Goal: Task Accomplishment & Management: Use online tool/utility

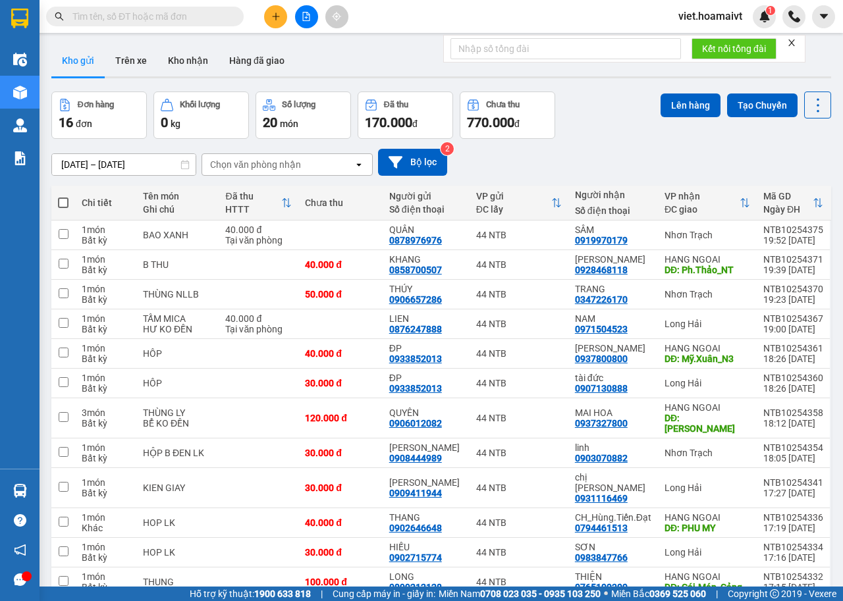
click at [311, 20] on button at bounding box center [306, 16] width 23 height 23
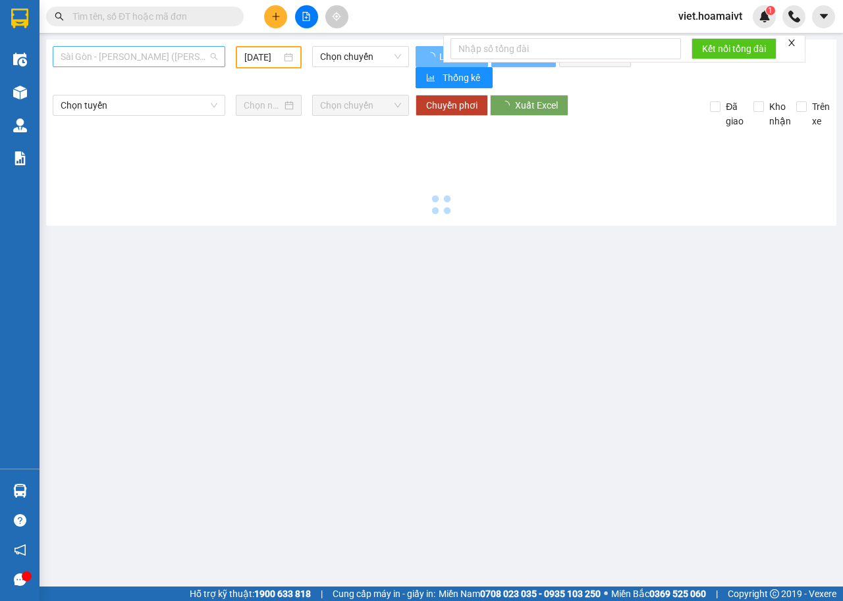
click at [161, 59] on span "Sài Gòn - [PERSON_NAME] ([PERSON_NAME])" at bounding box center [139, 57] width 157 height 20
type input "[DATE]"
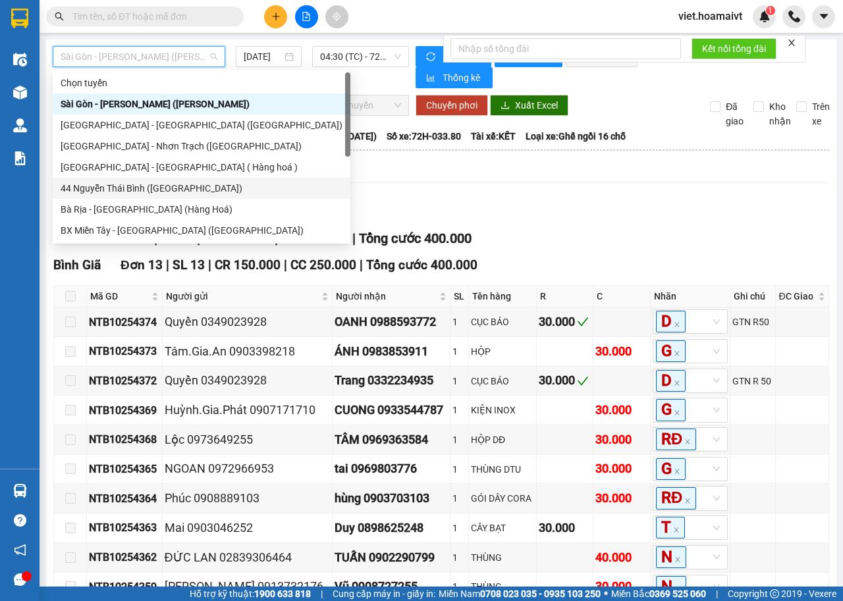
click at [121, 188] on div "44 Nguyễn Thái Bình ([GEOGRAPHIC_DATA])" at bounding box center [202, 188] width 282 height 14
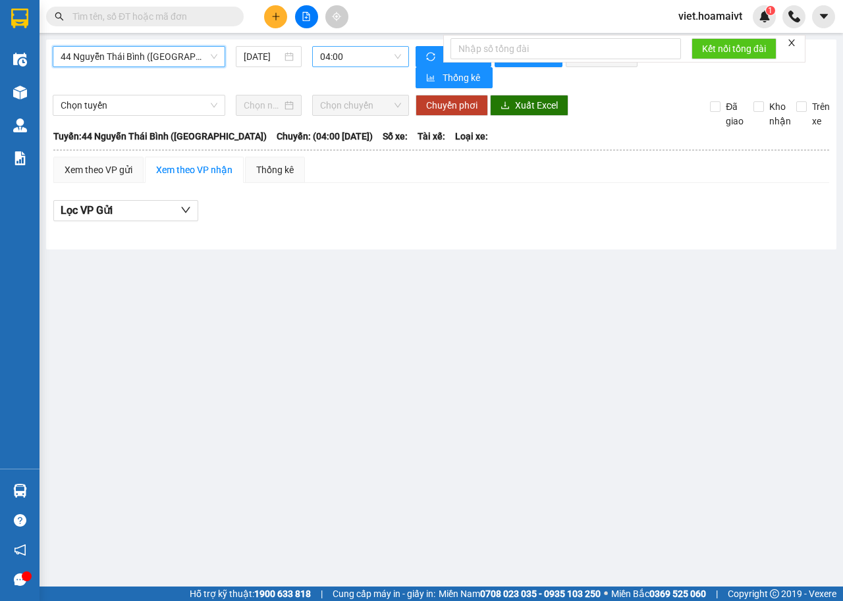
click at [338, 50] on span "04:00" at bounding box center [360, 57] width 80 height 20
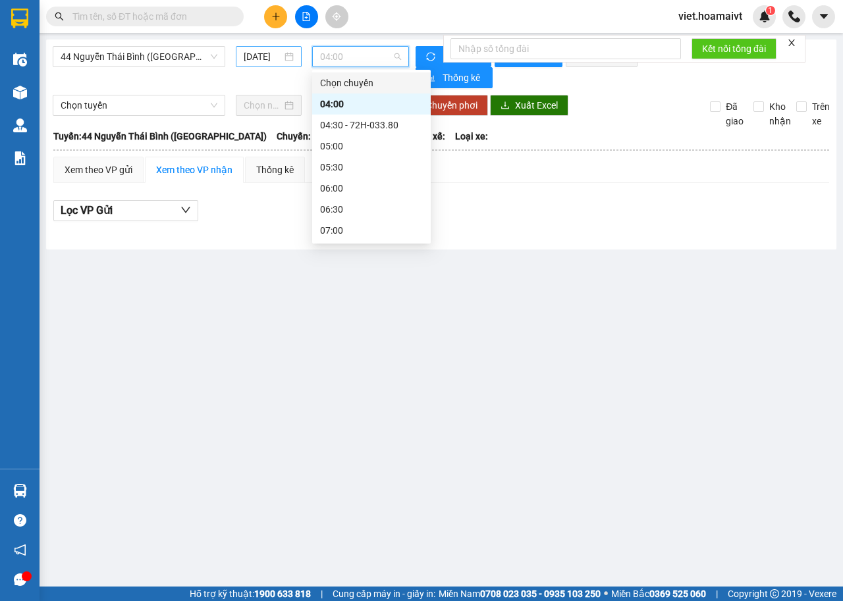
click at [267, 54] on input "[DATE]" at bounding box center [263, 56] width 38 height 14
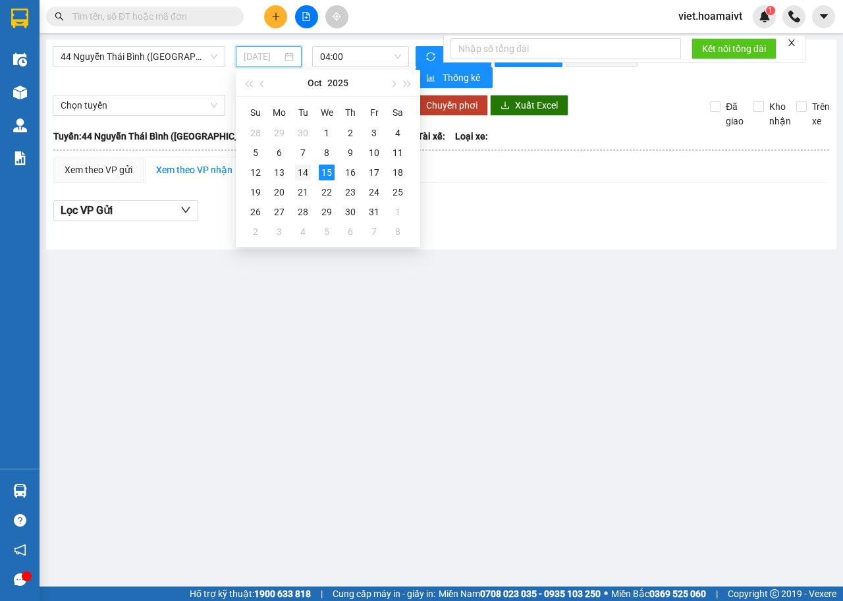
click at [303, 176] on div "14" at bounding box center [303, 173] width 16 height 16
type input "14/10/2025"
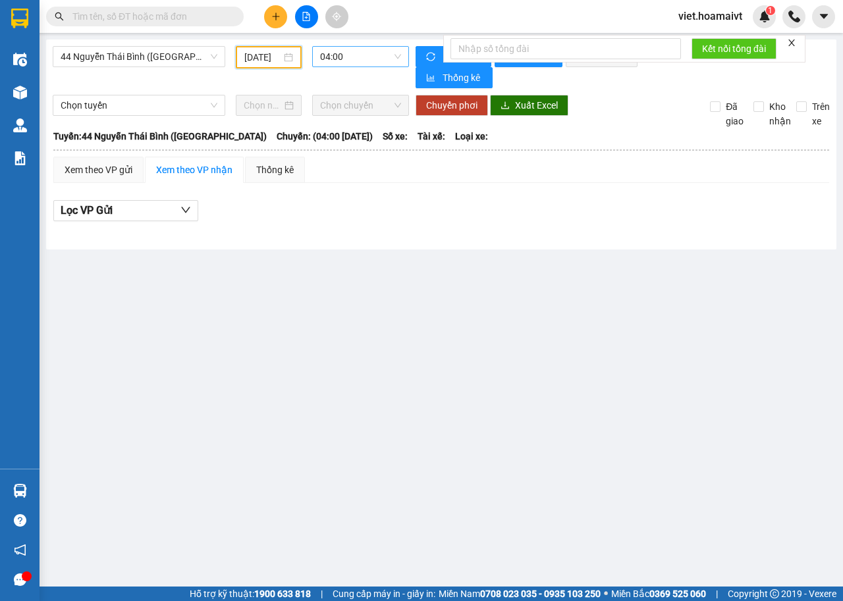
click at [366, 49] on span "04:00" at bounding box center [360, 57] width 80 height 20
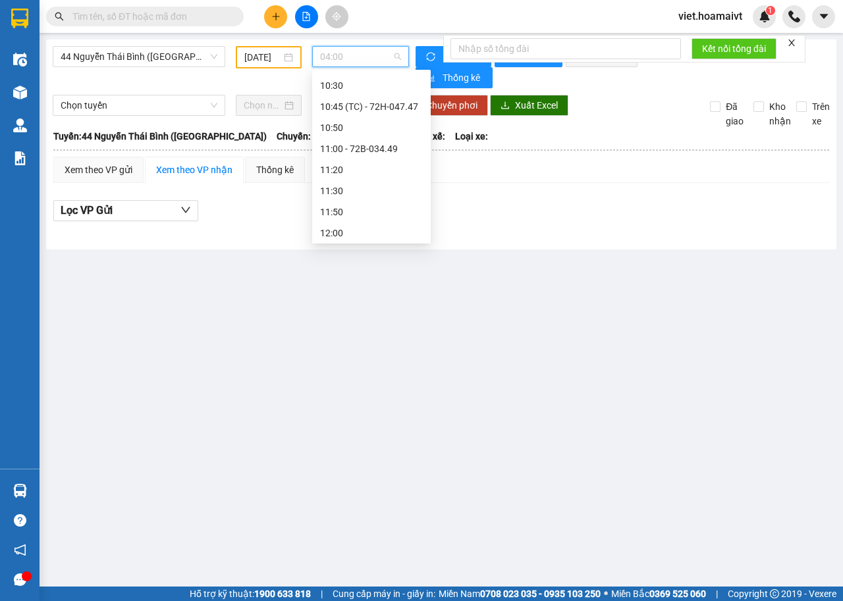
scroll to position [658, 0]
click at [352, 176] on div "14:00" at bounding box center [371, 183] width 103 height 14
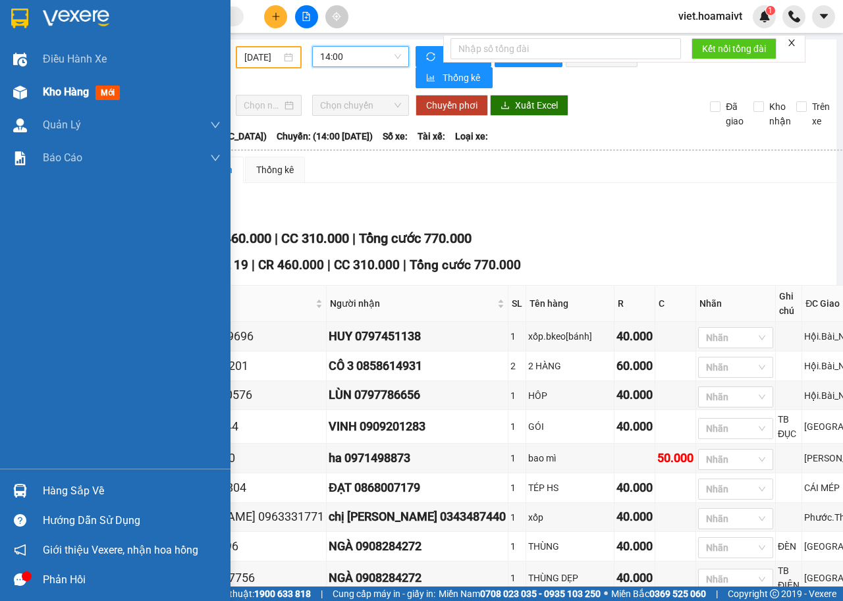
click at [63, 107] on div "Kho hàng mới" at bounding box center [132, 92] width 178 height 33
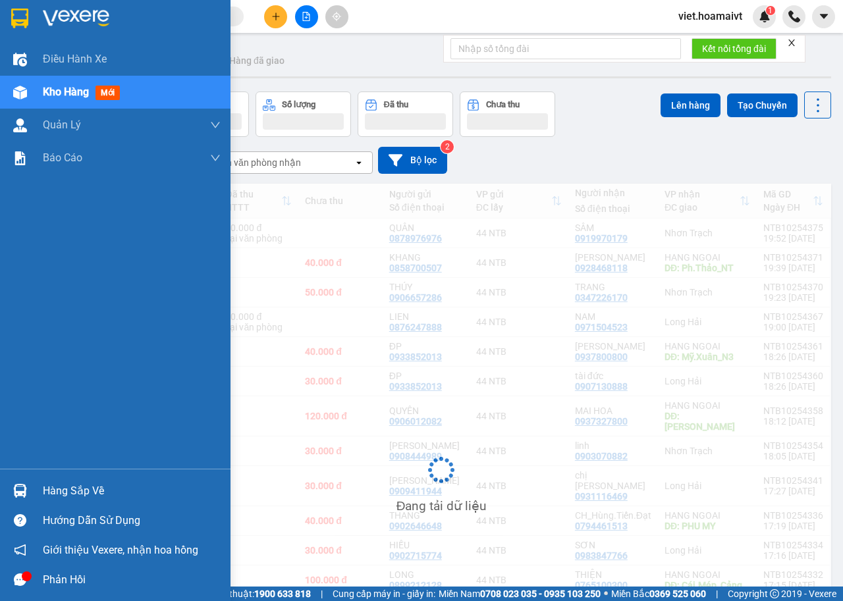
click at [77, 94] on span "Kho hàng" at bounding box center [66, 92] width 46 height 13
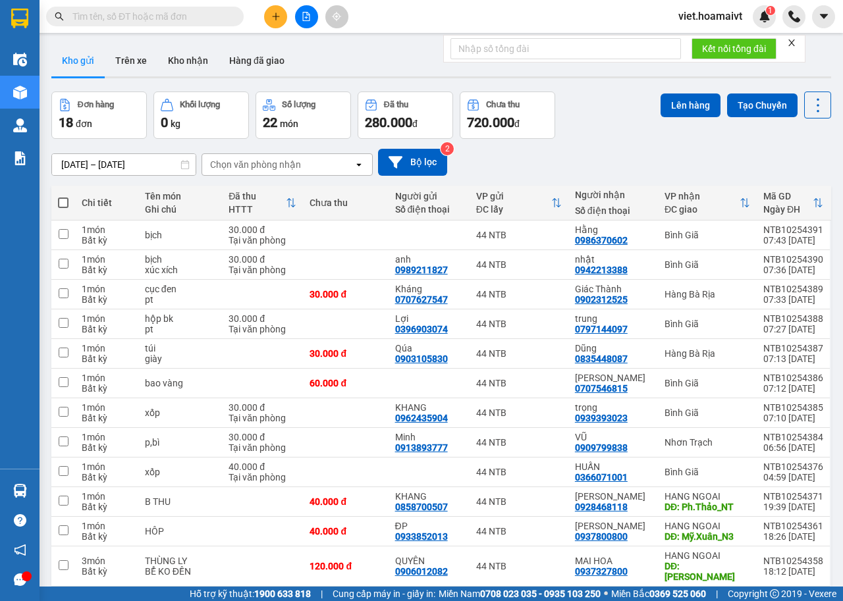
click at [789, 42] on icon "close" at bounding box center [791, 42] width 9 height 9
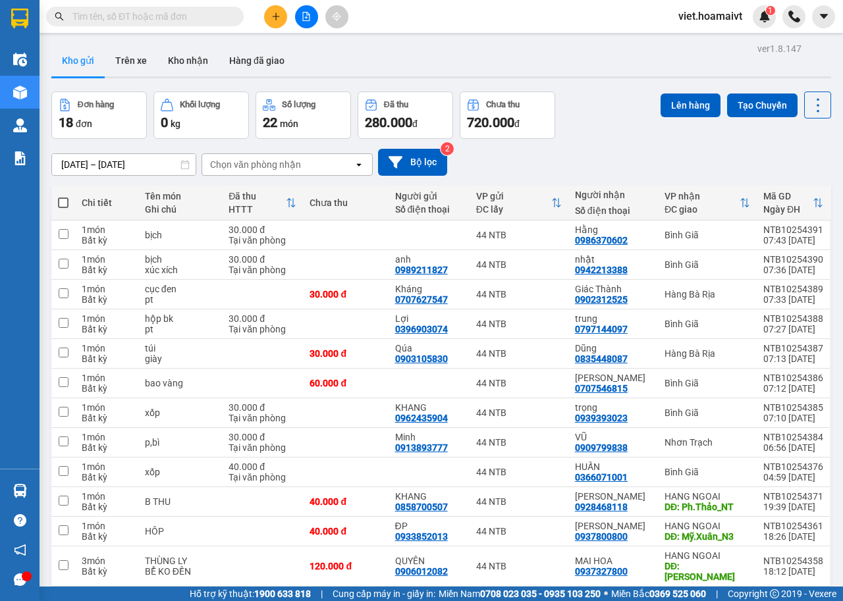
click at [271, 168] on div "Chọn văn phòng nhận" at bounding box center [255, 164] width 91 height 13
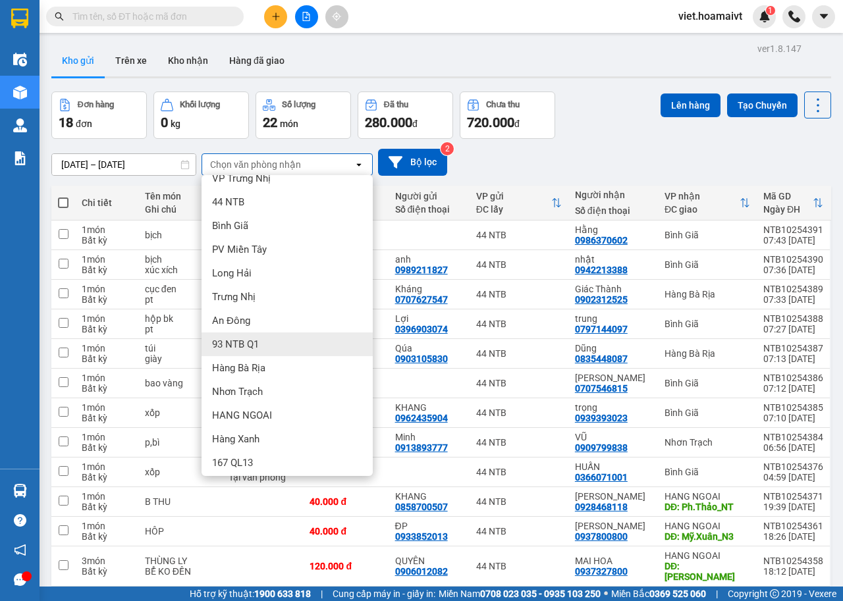
scroll to position [18, 0]
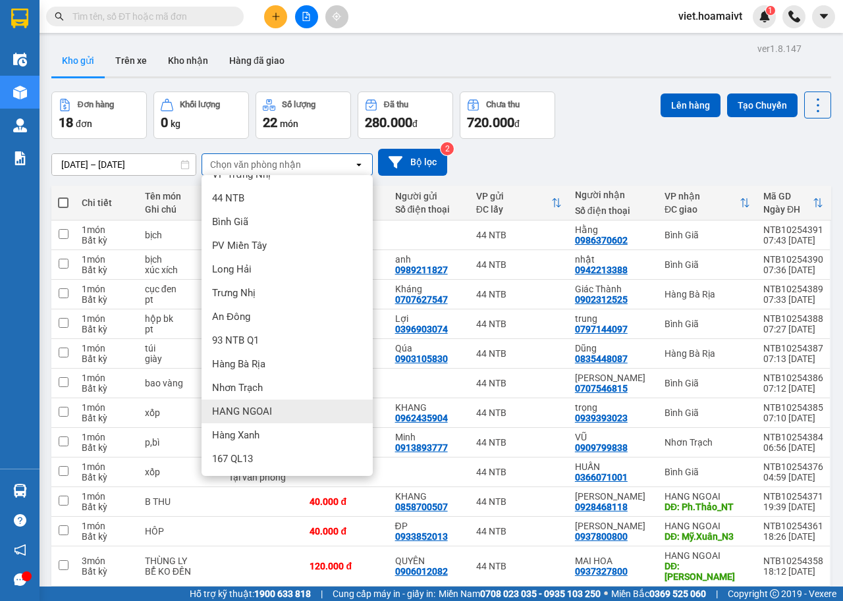
click at [253, 417] on span "HANG NGOAI" at bounding box center [242, 411] width 60 height 13
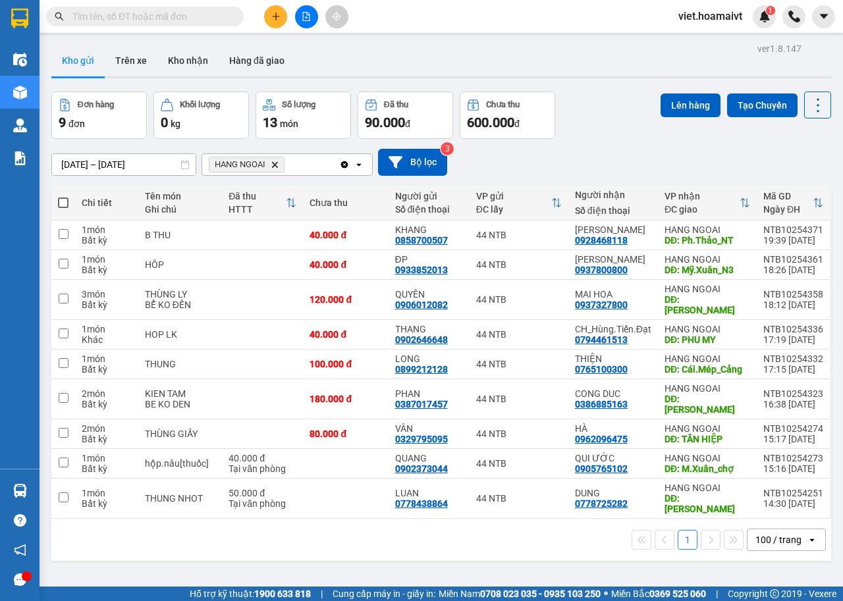
click at [273, 166] on icon "HANG NGOAI, close by backspace" at bounding box center [275, 164] width 6 height 6
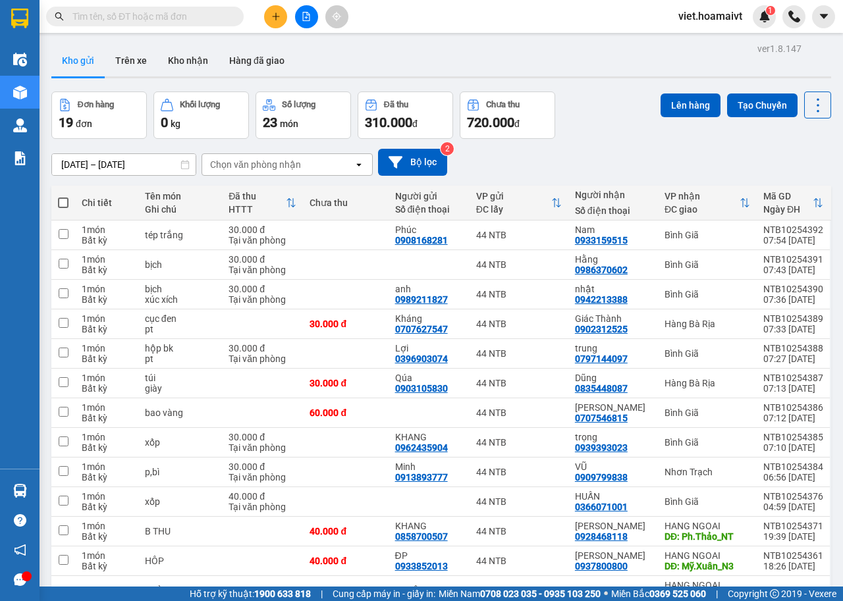
click at [274, 156] on div "Chọn văn phòng nhận" at bounding box center [277, 164] width 151 height 21
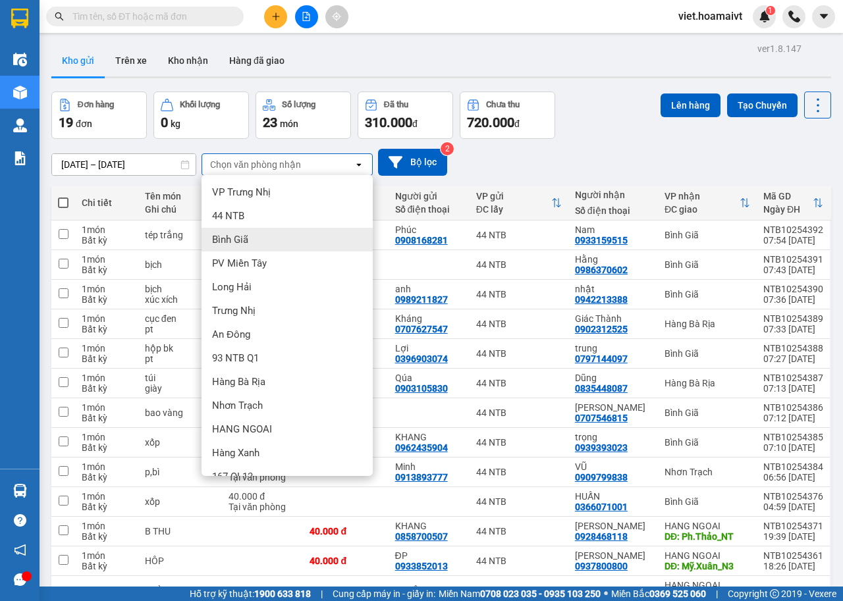
click at [251, 236] on div "Bình Giã" at bounding box center [286, 240] width 171 height 24
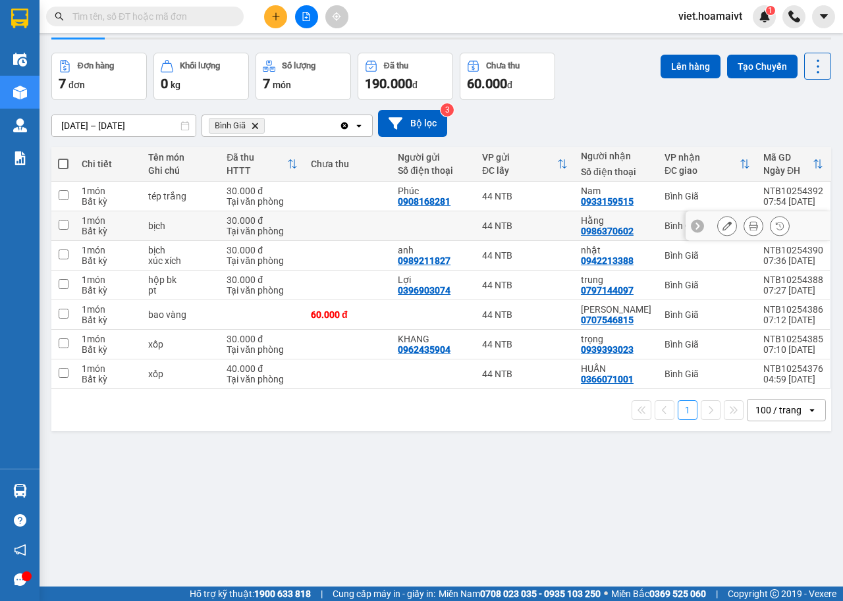
scroll to position [61, 0]
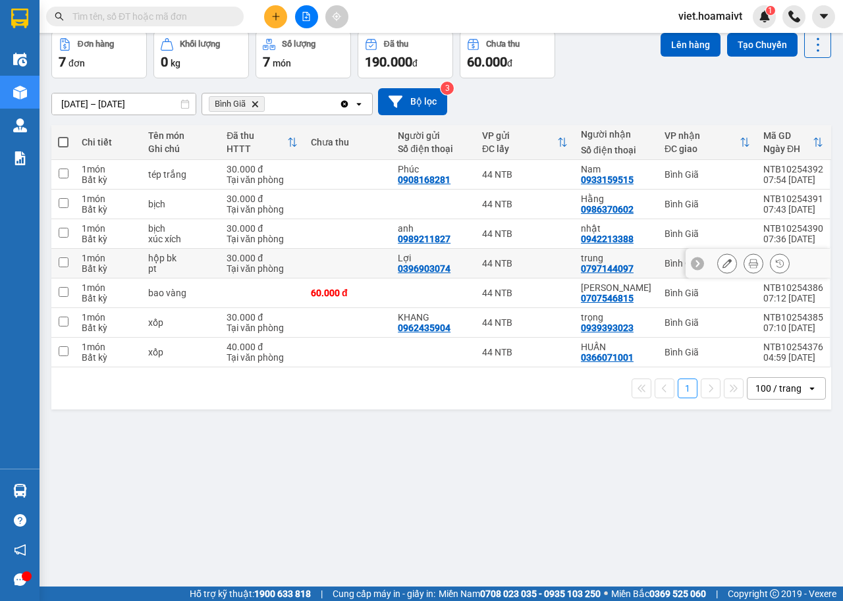
click at [213, 268] on div "pt" at bounding box center [180, 268] width 65 height 11
checkbox input "true"
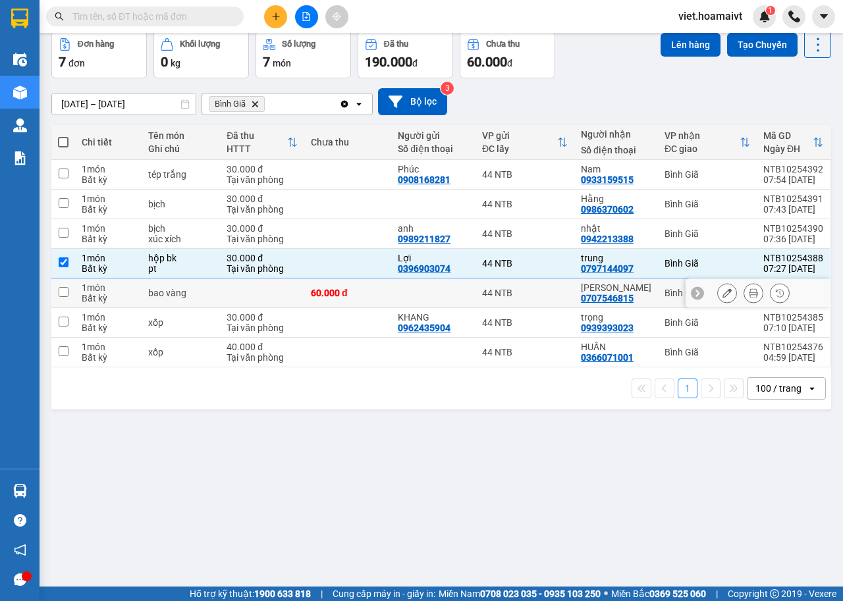
click at [190, 285] on td "bao vàng" at bounding box center [181, 293] width 78 height 30
checkbox input "true"
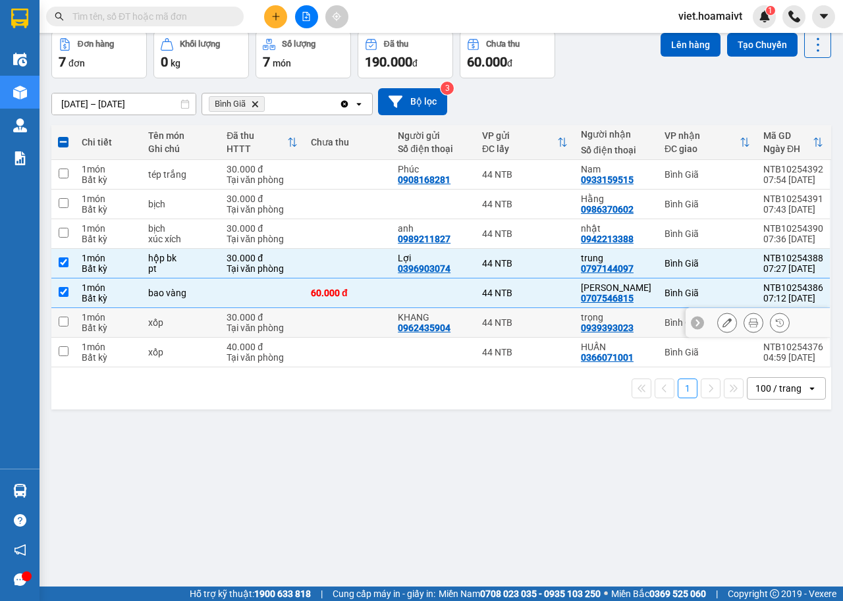
click at [194, 321] on div "xốp" at bounding box center [180, 322] width 65 height 11
checkbox input "true"
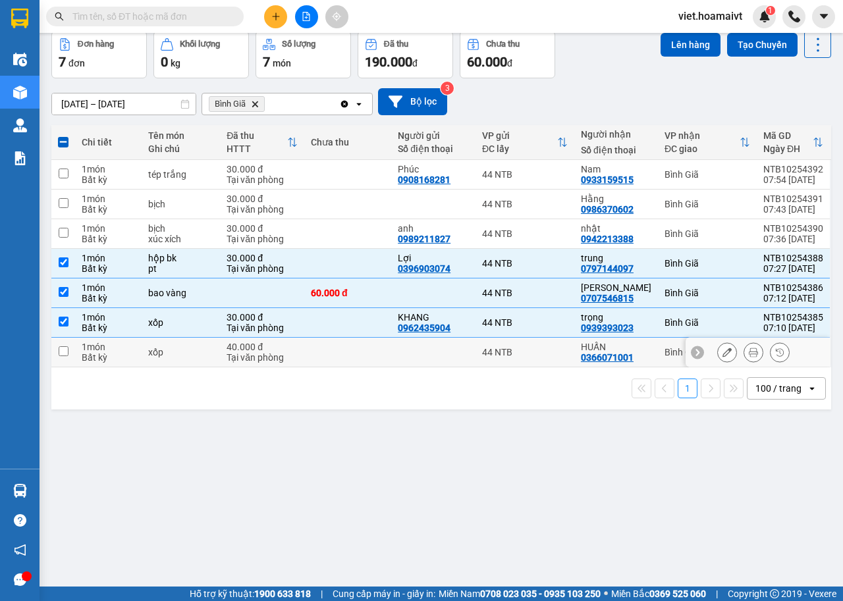
click at [195, 348] on div "xốp" at bounding box center [180, 352] width 65 height 11
checkbox input "true"
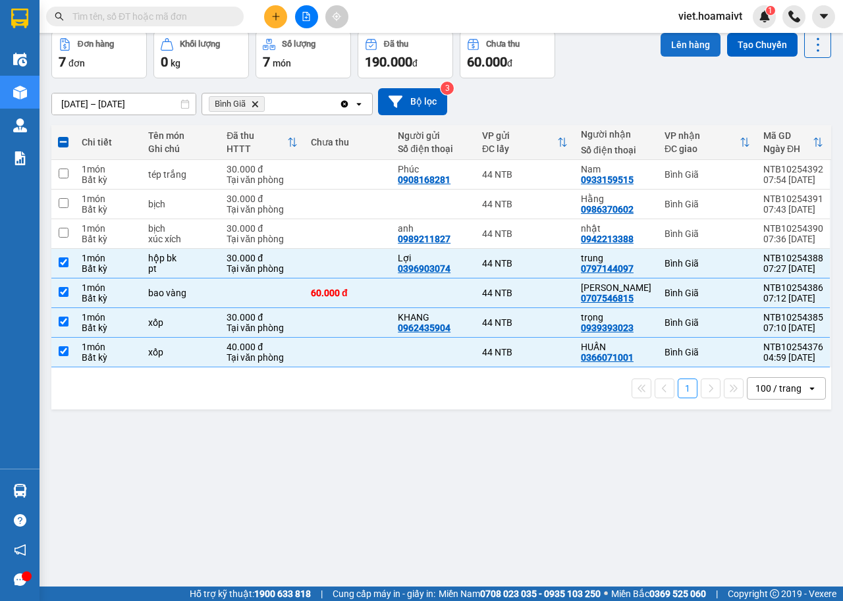
click at [676, 52] on button "Lên hàng" at bounding box center [690, 45] width 60 height 24
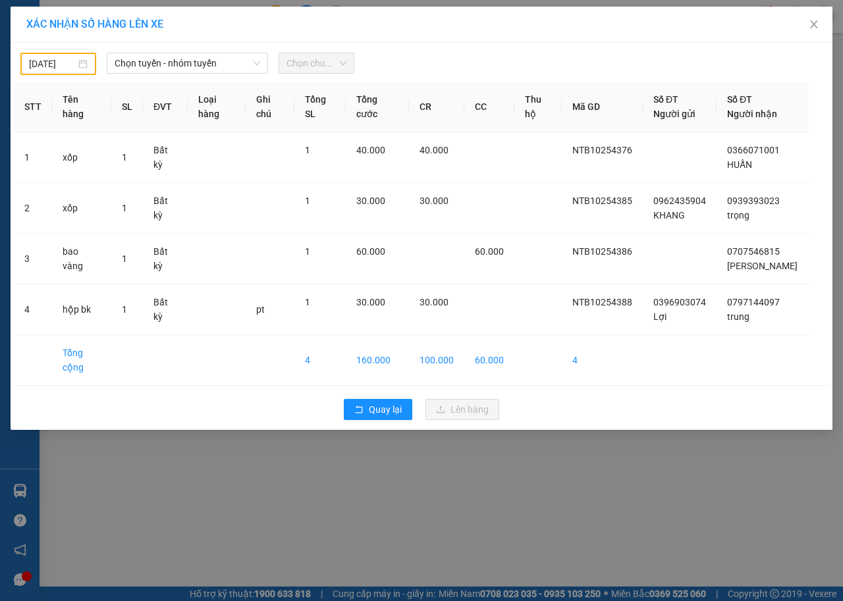
click at [61, 68] on input "14/10/2025" at bounding box center [52, 64] width 47 height 14
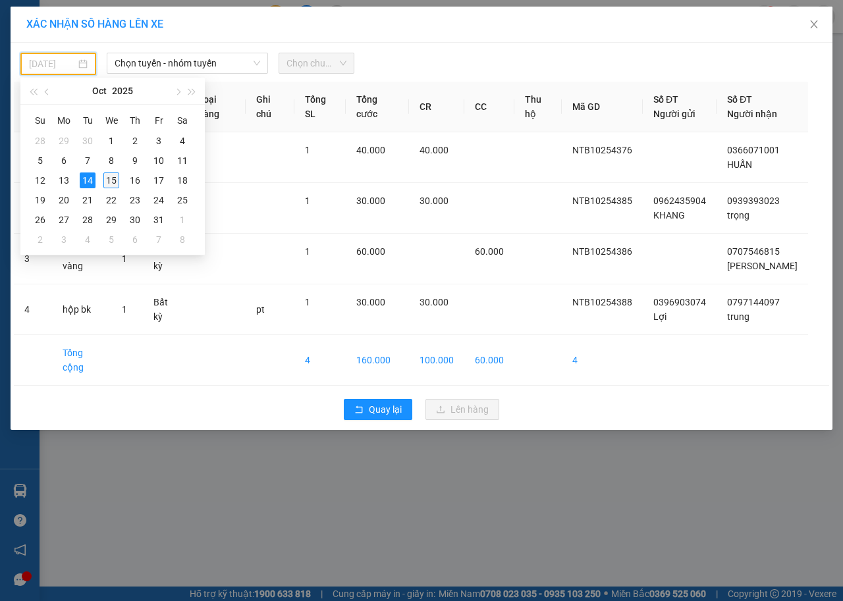
click at [114, 183] on div "15" at bounding box center [111, 180] width 16 height 16
type input "[DATE]"
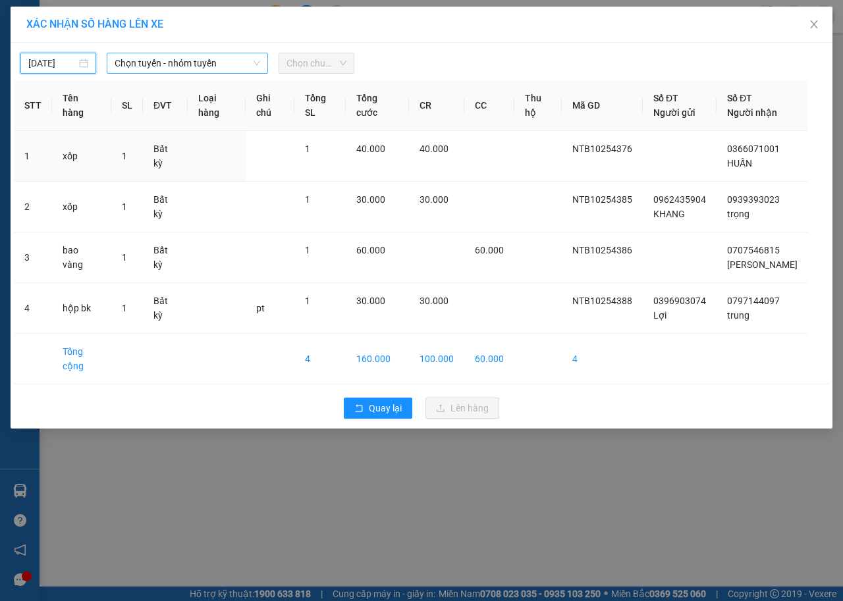
click at [180, 65] on span "Chọn tuyến - nhóm tuyến" at bounding box center [187, 63] width 145 height 20
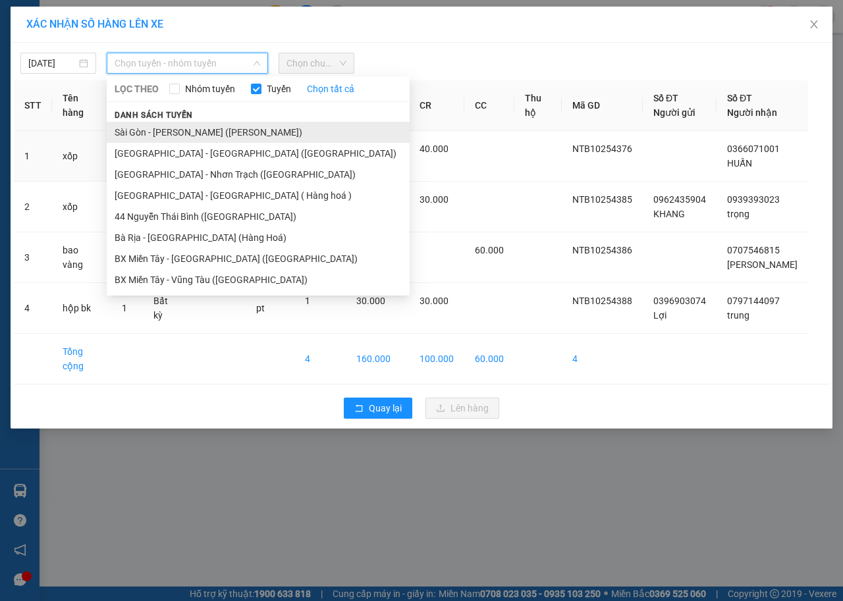
click at [174, 130] on li "Sài Gòn - [PERSON_NAME] ([PERSON_NAME])" at bounding box center [258, 132] width 303 height 21
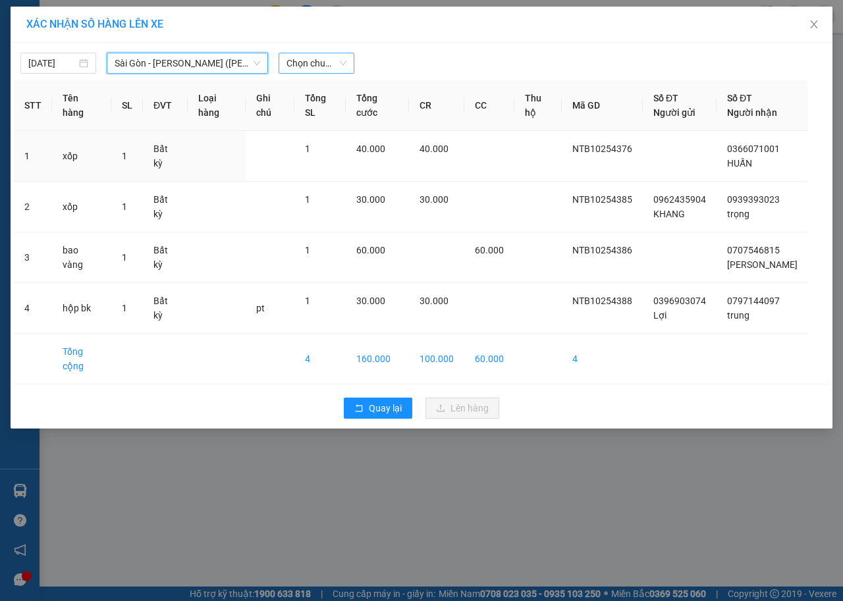
click at [324, 66] on span "Chọn chuyến" at bounding box center [316, 63] width 60 height 20
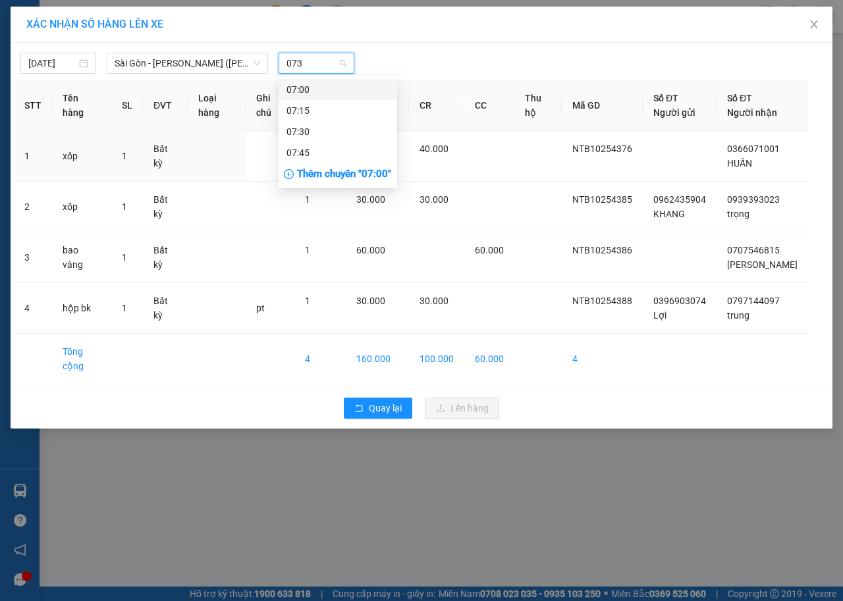
type input "0730"
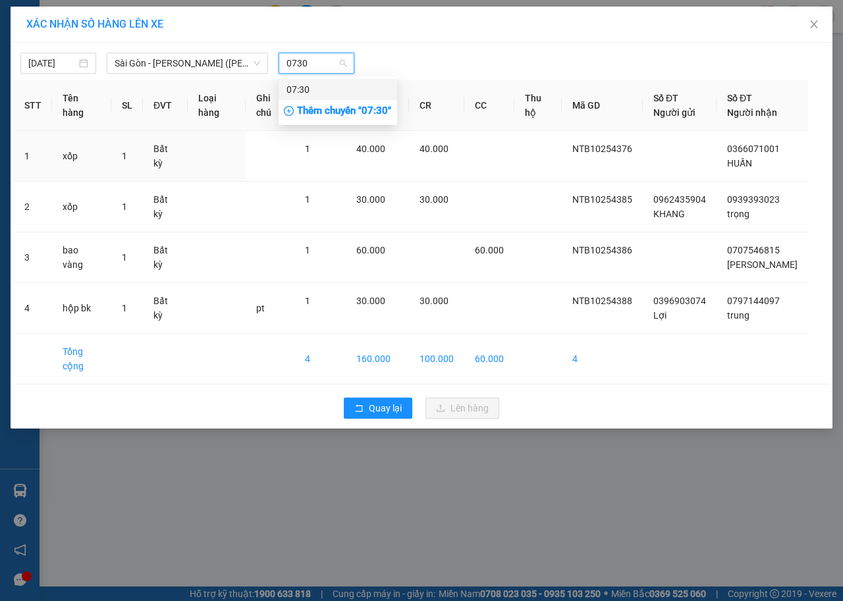
click at [324, 89] on div "07:30" at bounding box center [337, 89] width 103 height 14
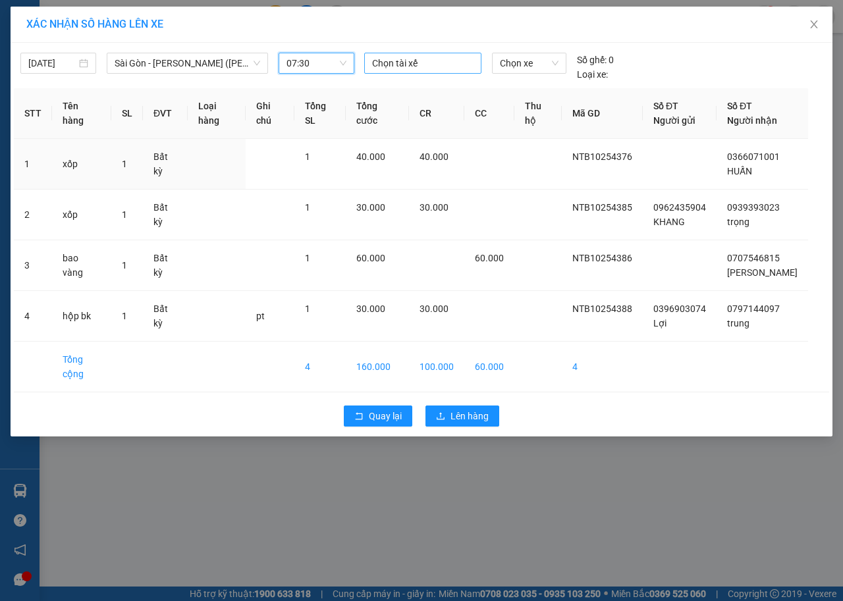
click at [411, 60] on div at bounding box center [422, 63] width 111 height 16
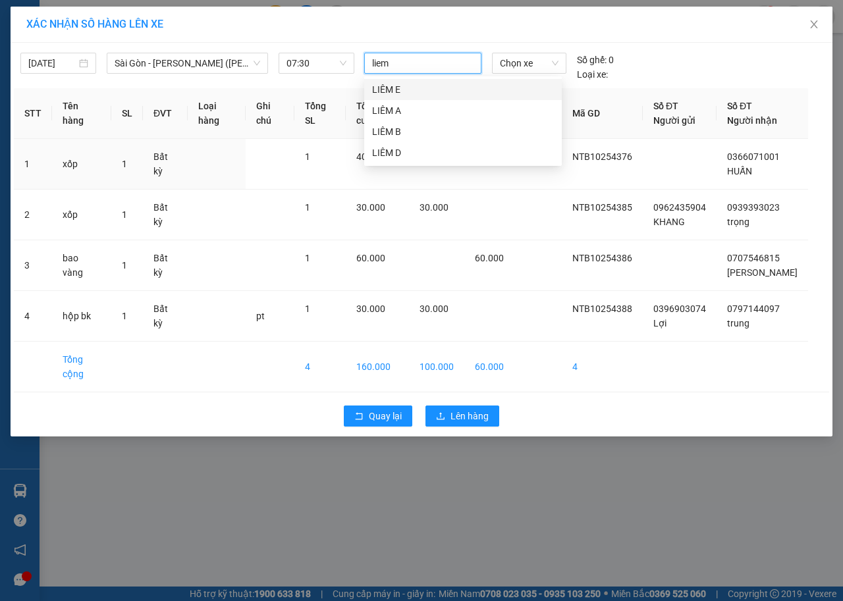
type input "liem d"
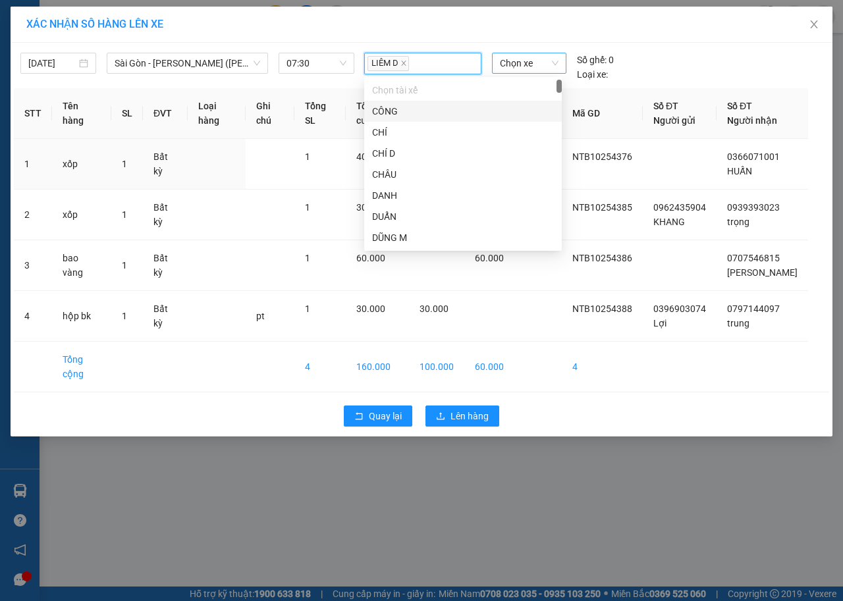
click at [502, 59] on span "Chọn xe" at bounding box center [529, 63] width 59 height 20
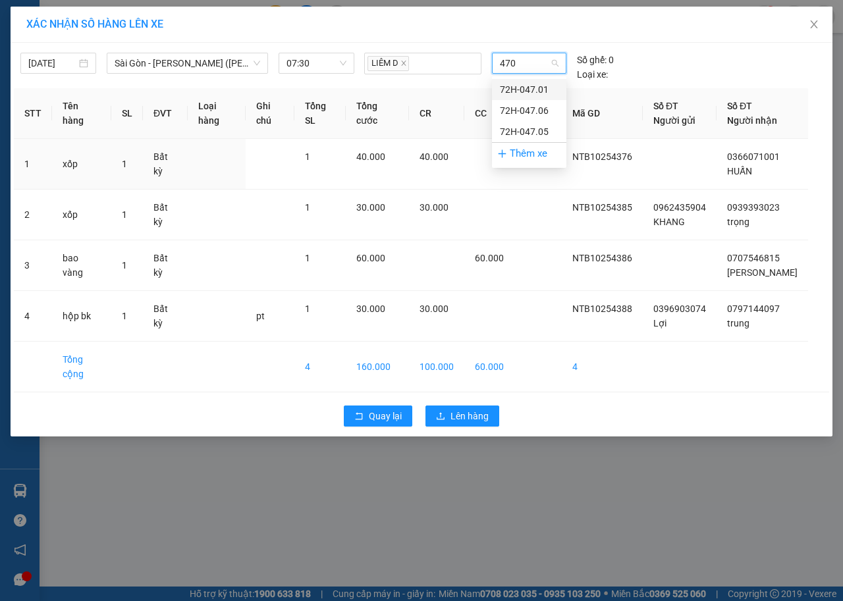
type input "4701"
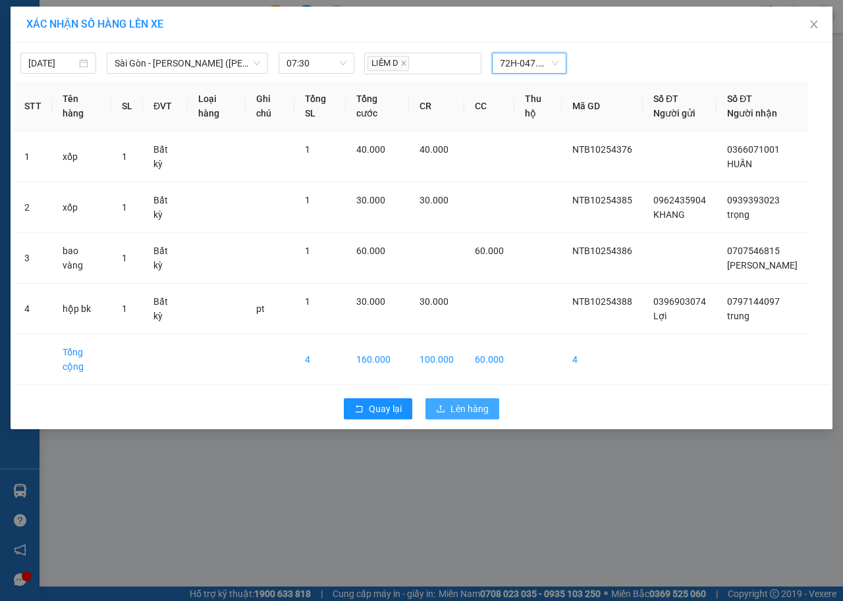
click at [472, 402] on span "Lên hàng" at bounding box center [469, 409] width 38 height 14
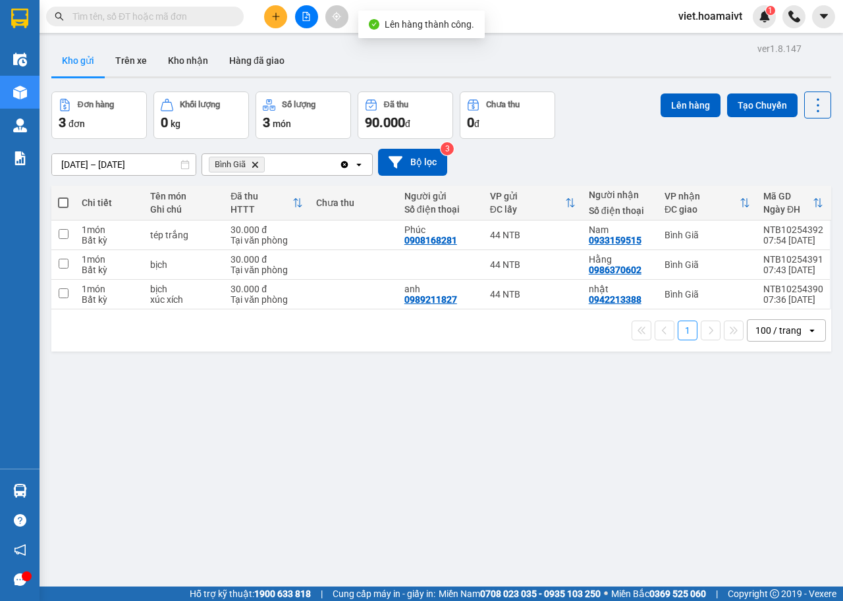
click at [255, 167] on icon "Delete" at bounding box center [255, 165] width 8 height 8
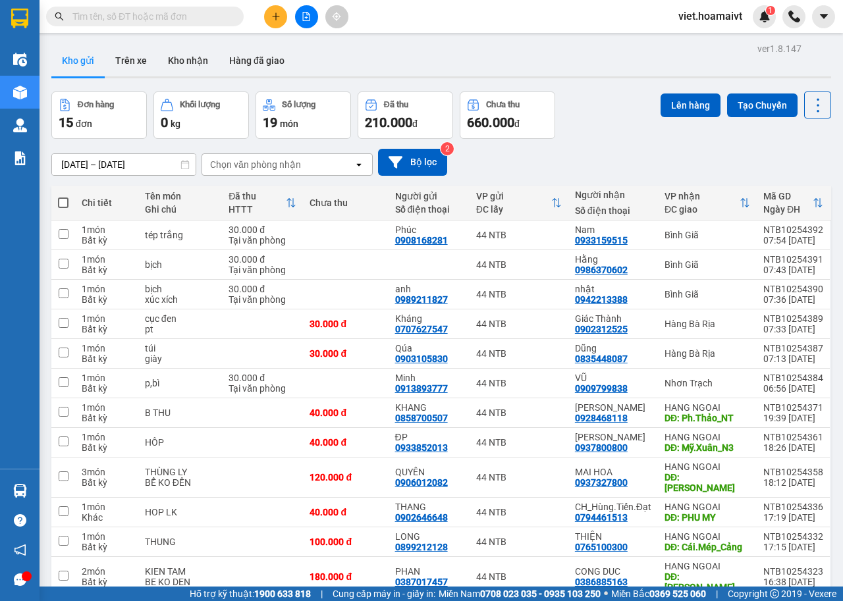
click at [251, 160] on div "Chọn văn phòng nhận" at bounding box center [255, 164] width 91 height 13
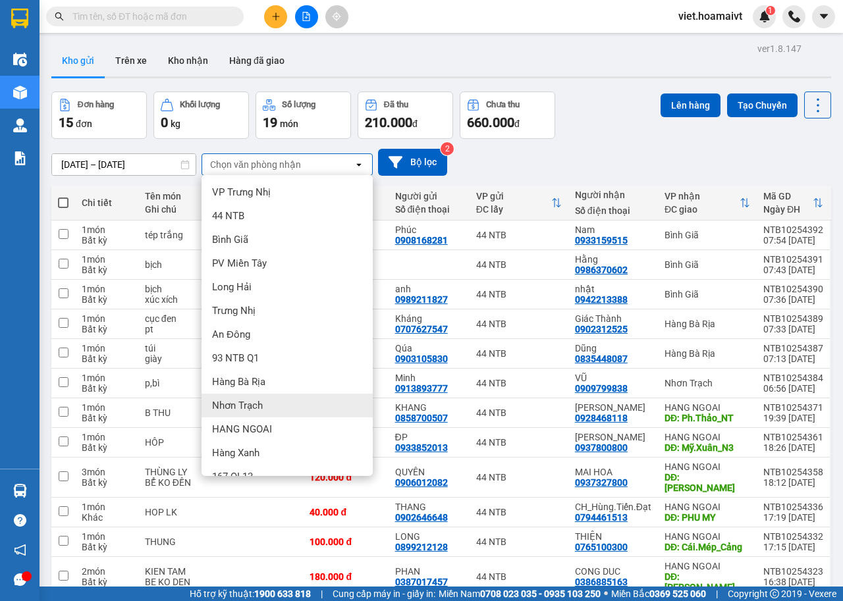
click at [253, 406] on span "Nhơn Trạch" at bounding box center [237, 405] width 51 height 13
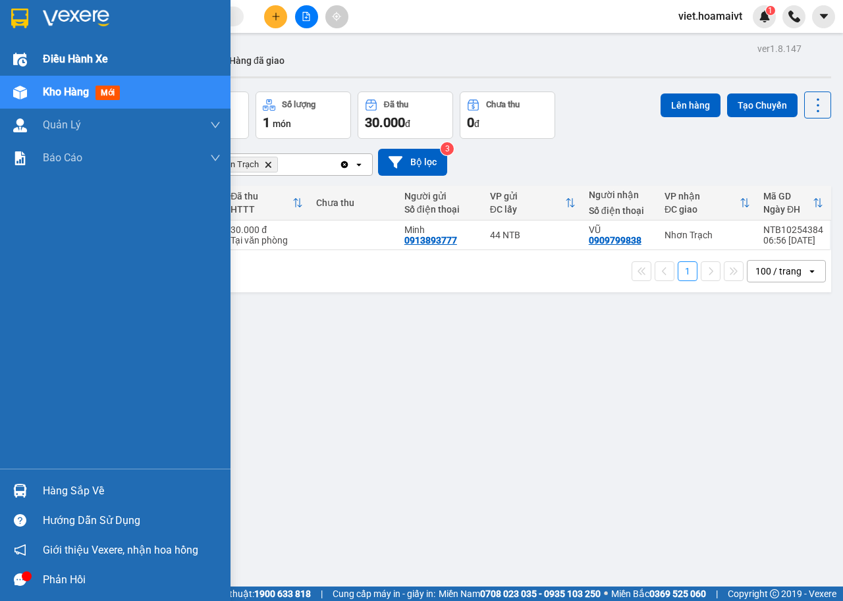
click at [72, 55] on span "Điều hành xe" at bounding box center [75, 59] width 65 height 16
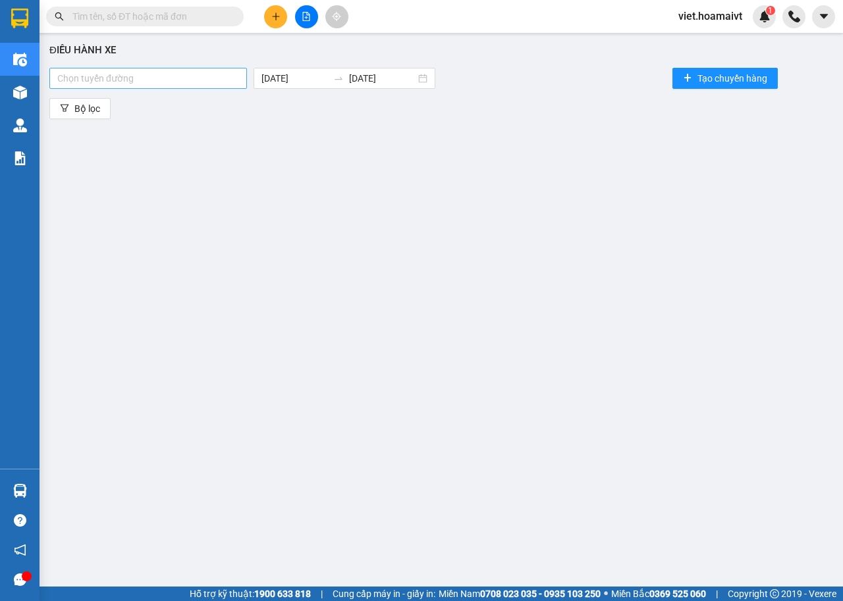
click at [212, 74] on div at bounding box center [148, 78] width 191 height 16
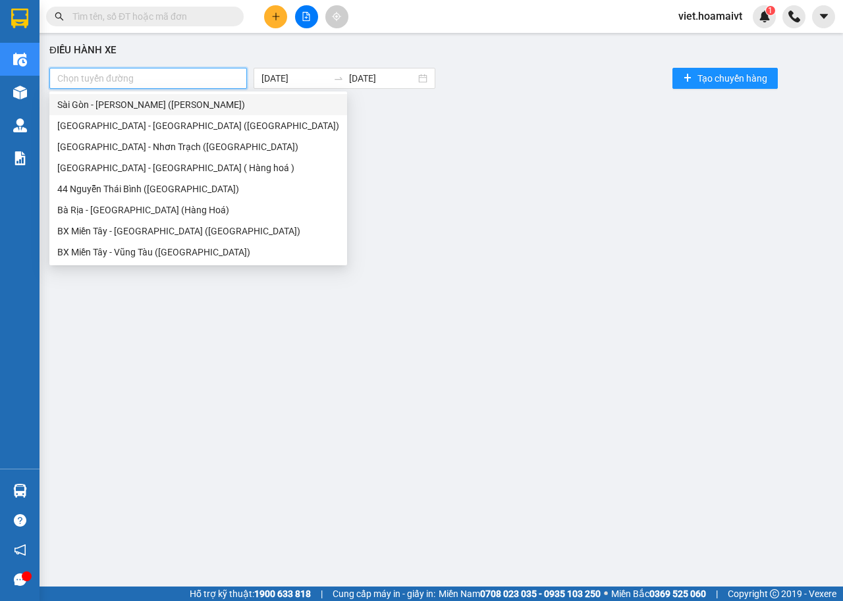
click at [194, 103] on div "Sài Gòn - [PERSON_NAME] ([PERSON_NAME])" at bounding box center [198, 104] width 282 height 14
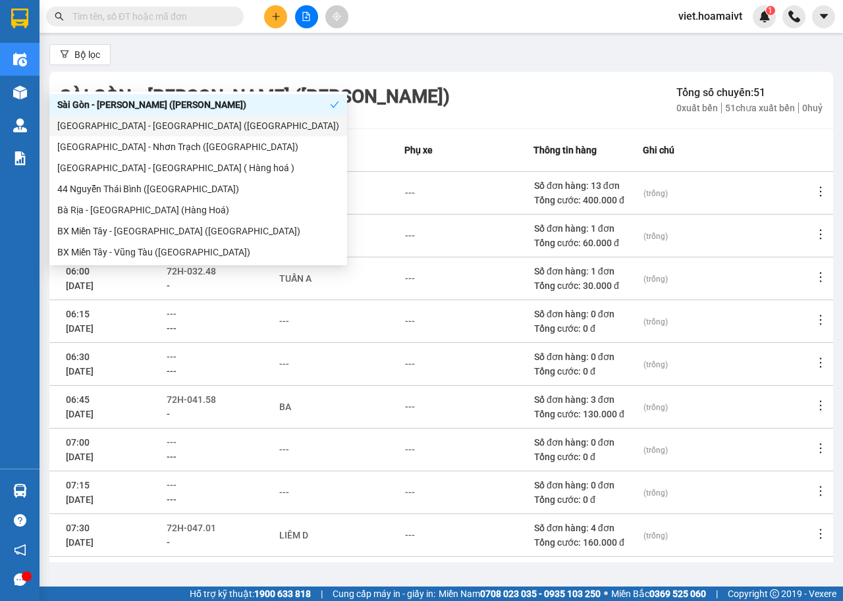
scroll to position [132, 0]
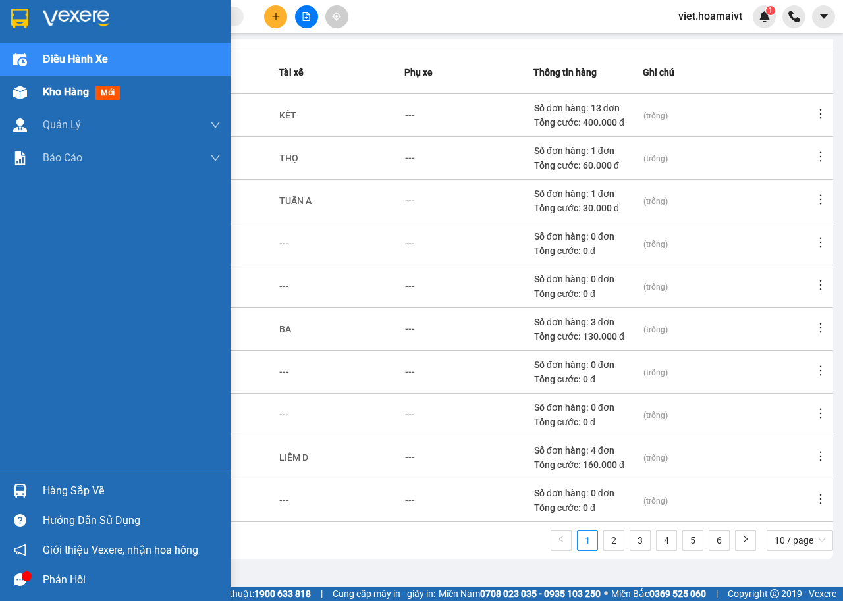
click at [71, 84] on div "Kho hàng mới" at bounding box center [84, 92] width 82 height 16
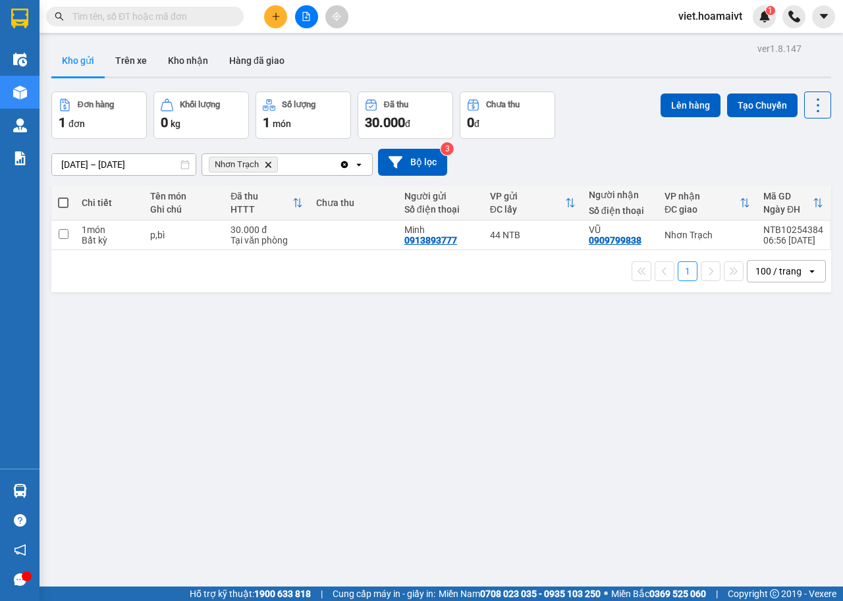
click at [268, 166] on icon "Nhơn Trạch, close by backspace" at bounding box center [268, 164] width 6 height 6
click at [266, 166] on div "Chọn văn phòng nhận" at bounding box center [255, 164] width 91 height 13
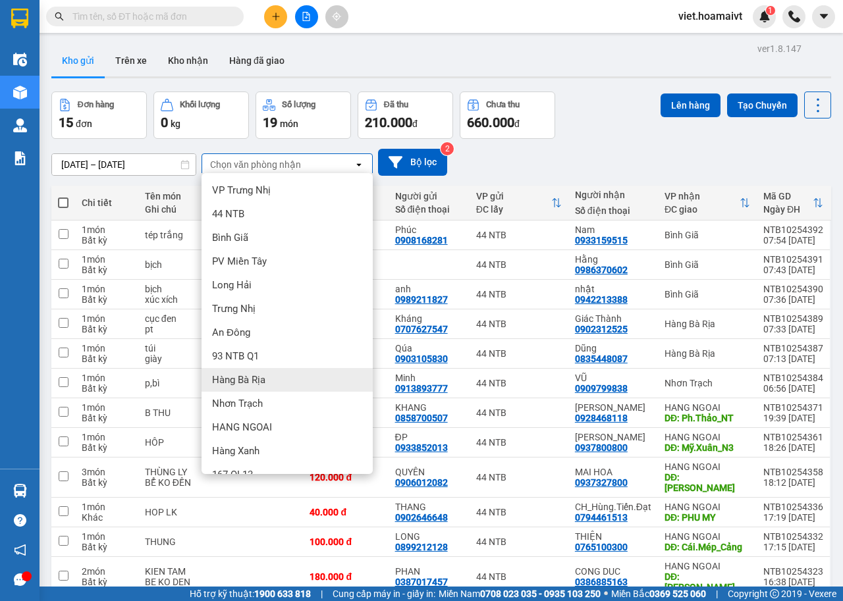
click at [282, 380] on div "Hàng Bà Rịa" at bounding box center [286, 380] width 171 height 24
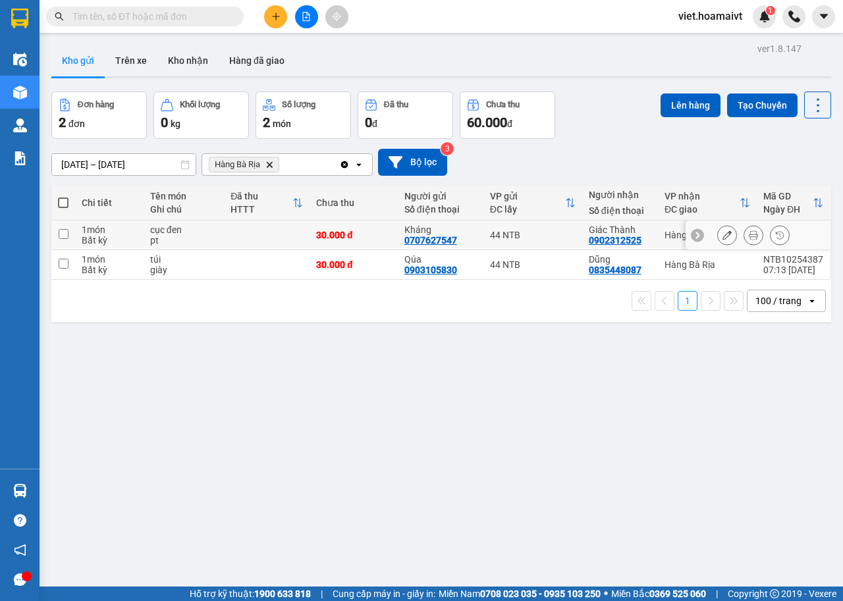
click at [224, 230] on td at bounding box center [267, 236] width 86 height 30
checkbox input "true"
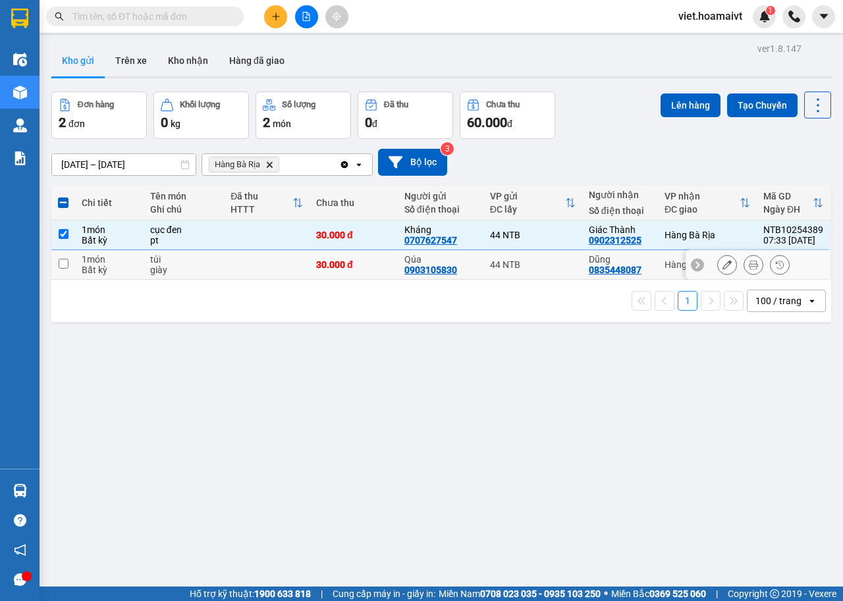
click at [212, 263] on div "túi" at bounding box center [183, 259] width 67 height 11
checkbox input "true"
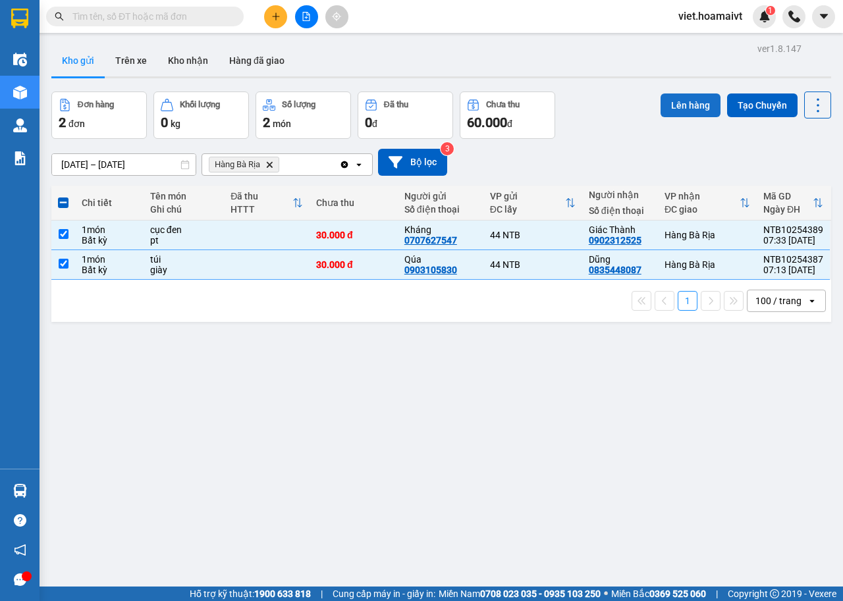
click at [680, 113] on button "Lên hàng" at bounding box center [690, 105] width 60 height 24
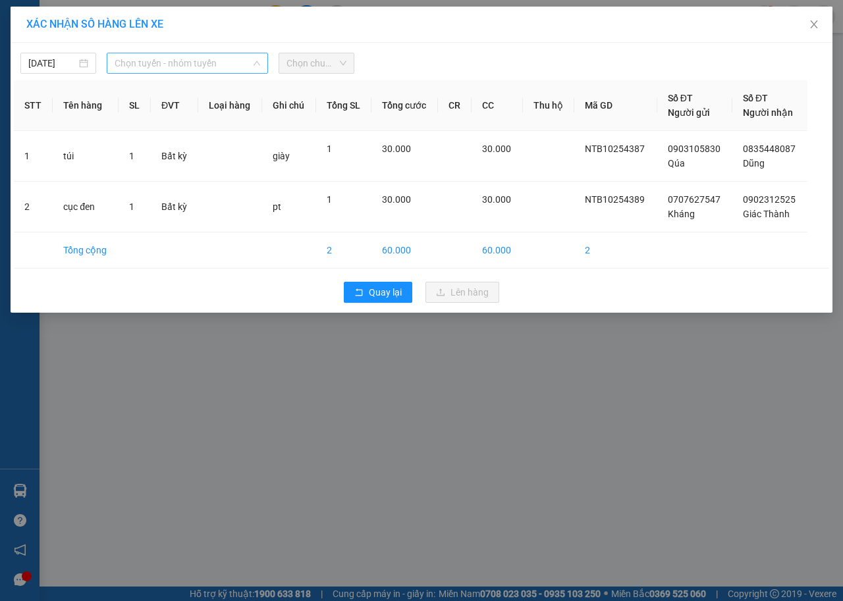
click at [226, 68] on span "Chọn tuyến - nhóm tuyến" at bounding box center [187, 63] width 145 height 20
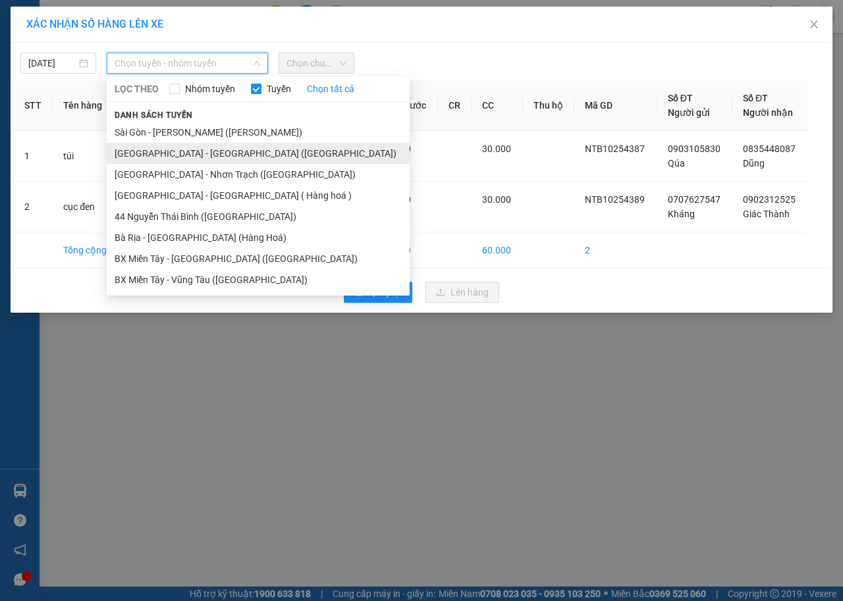
click at [181, 146] on li "[GEOGRAPHIC_DATA] - [GEOGRAPHIC_DATA] ([GEOGRAPHIC_DATA])" at bounding box center [258, 153] width 303 height 21
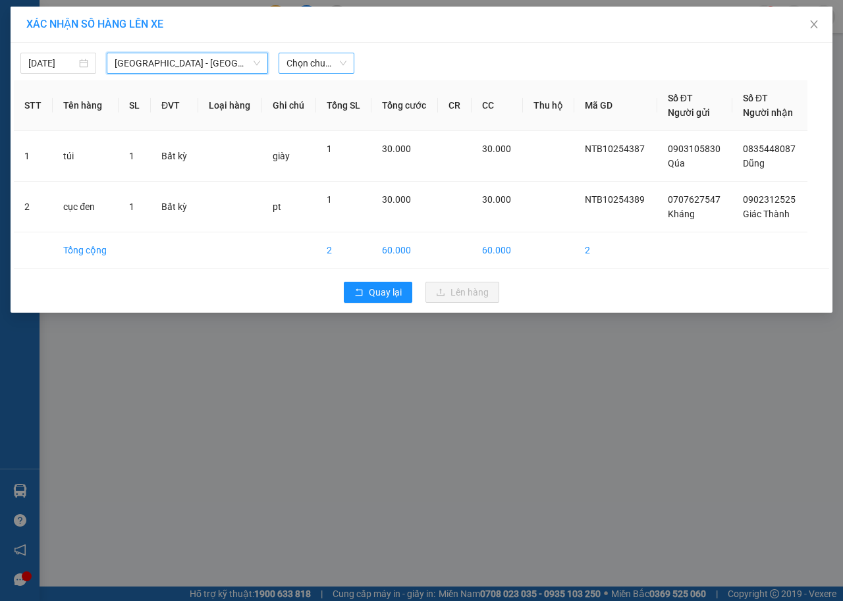
click at [324, 61] on span "Chọn chuyến" at bounding box center [316, 63] width 60 height 20
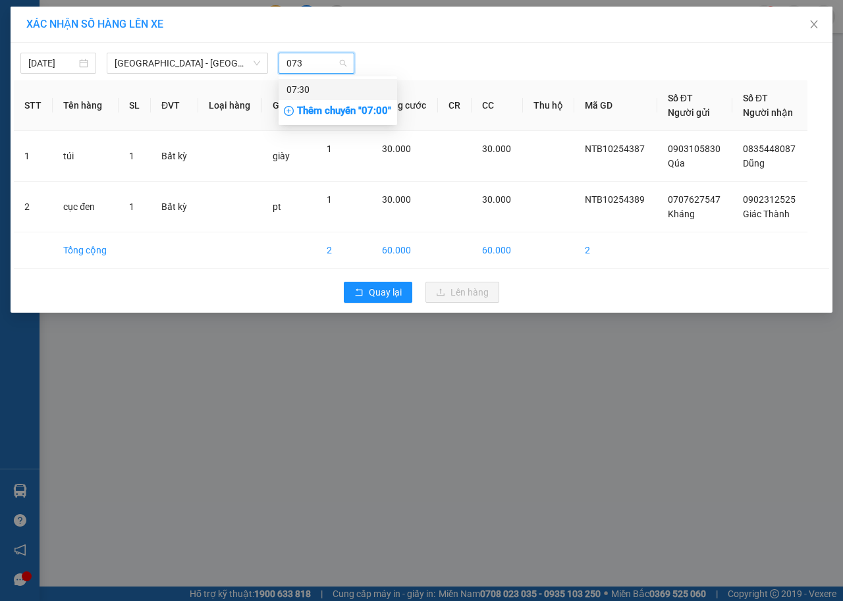
type input "0730"
click at [315, 96] on div "07:30" at bounding box center [337, 89] width 103 height 14
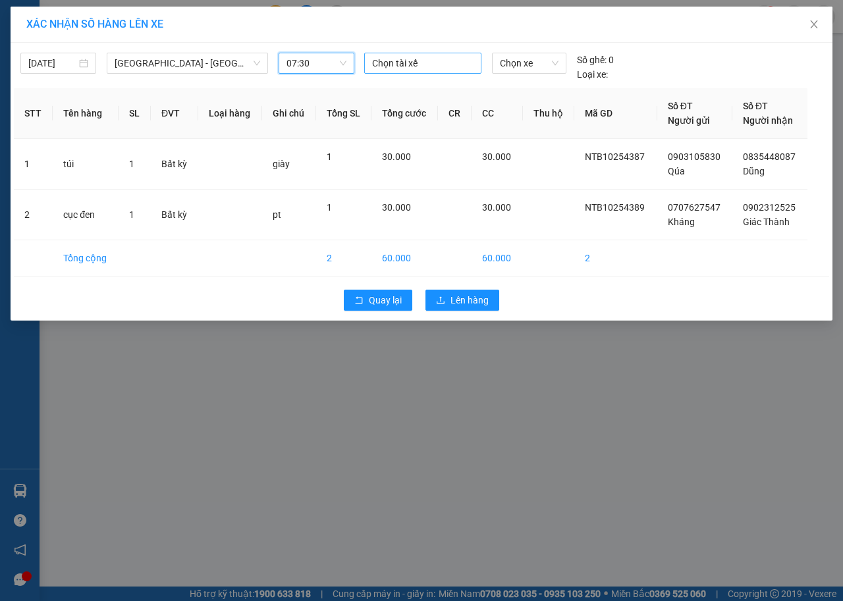
click at [453, 60] on div at bounding box center [422, 63] width 111 height 16
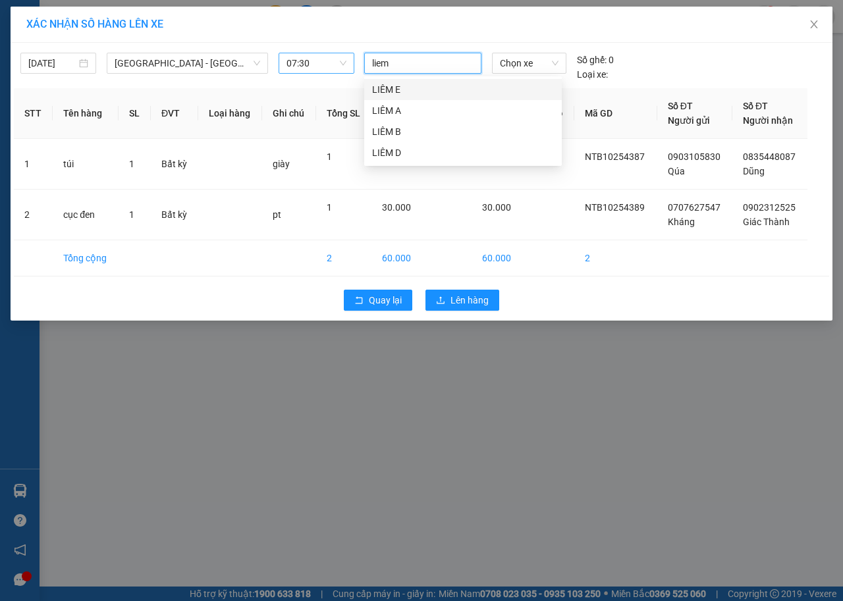
type input "liem d"
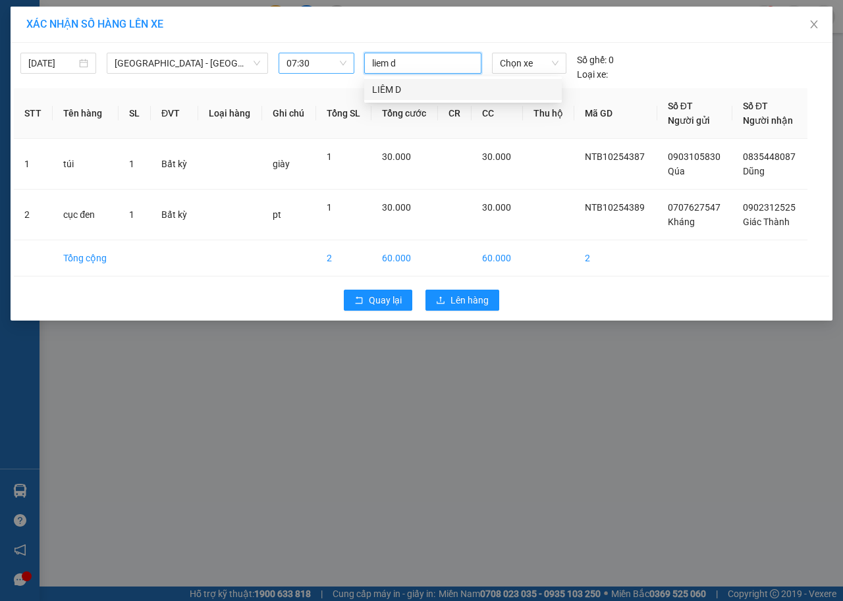
click at [417, 88] on div "LIÊM D" at bounding box center [463, 89] width 182 height 14
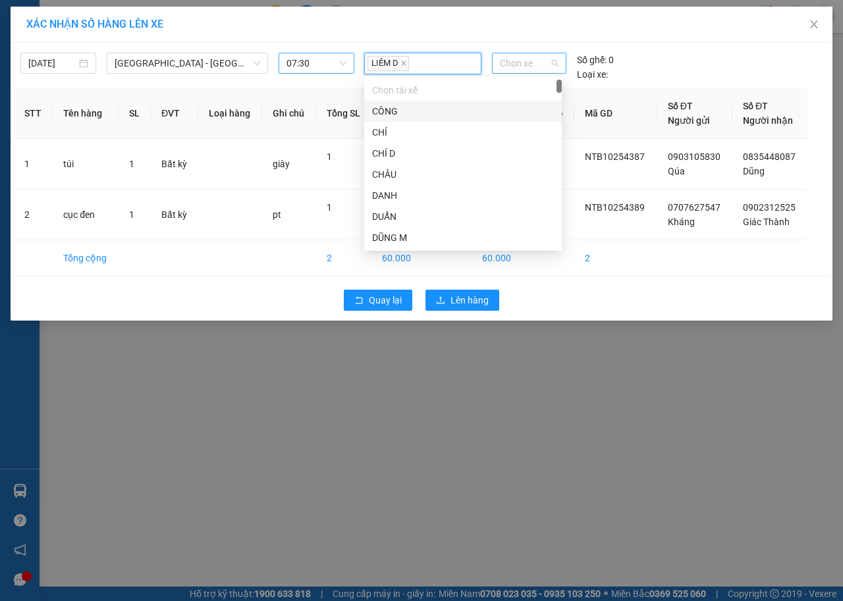
click at [536, 62] on span "Chọn xe" at bounding box center [529, 63] width 59 height 20
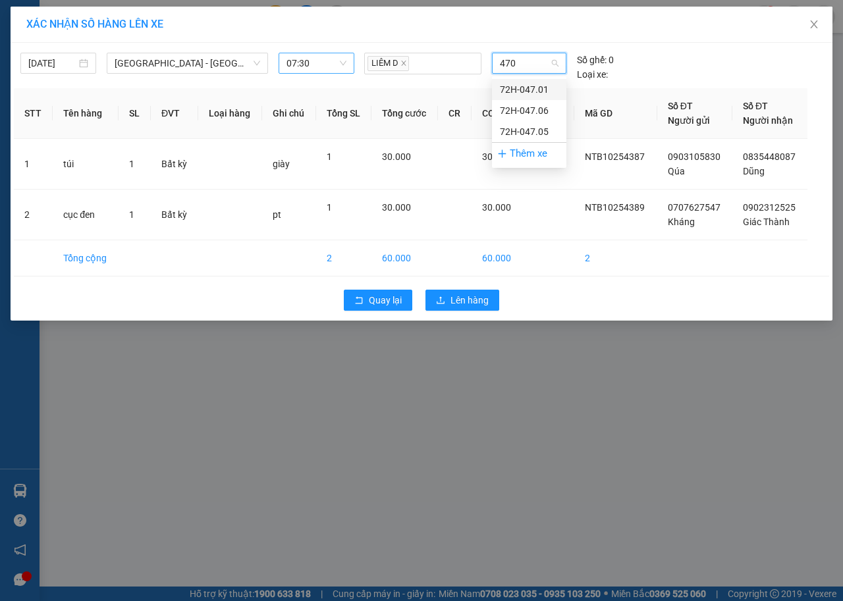
type input "4701"
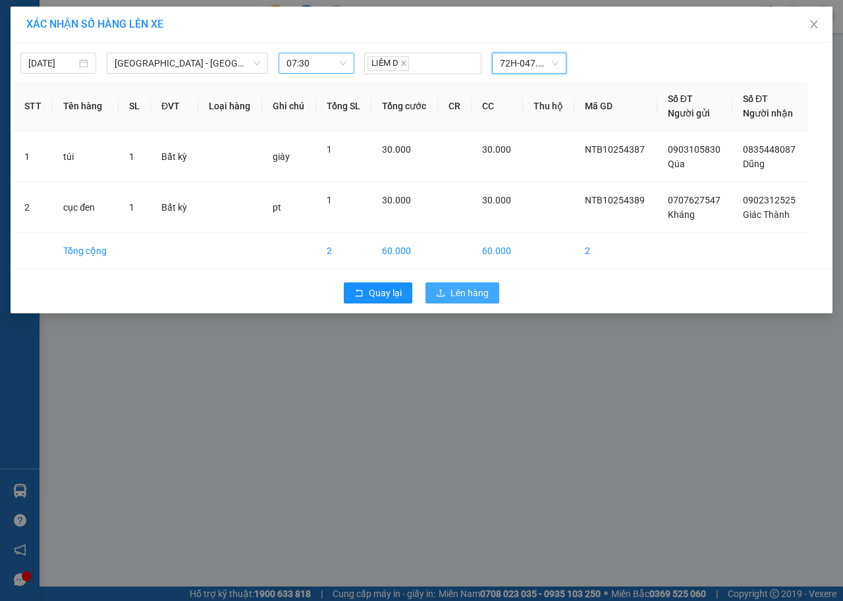
click at [460, 297] on span "Lên hàng" at bounding box center [469, 293] width 38 height 14
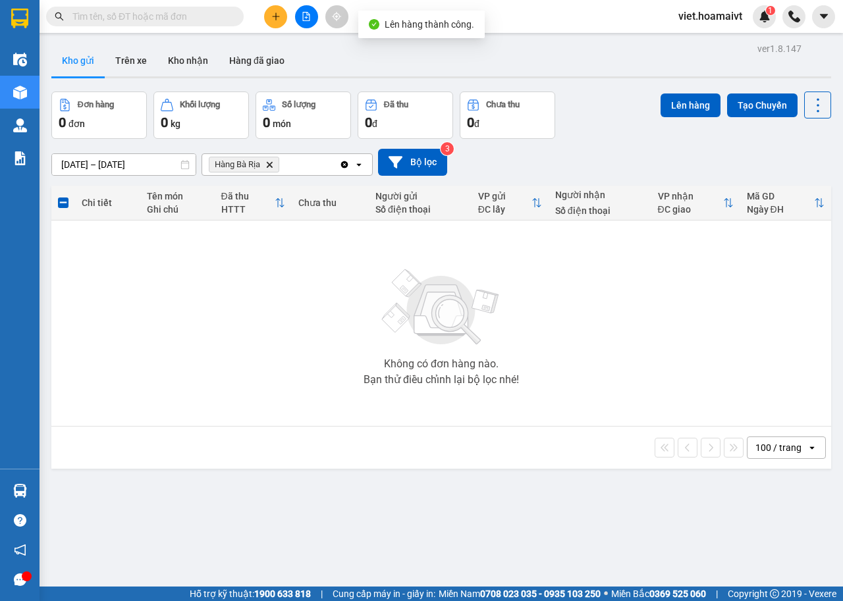
click at [268, 164] on icon "Hàng Bà Rịa, close by backspace" at bounding box center [270, 164] width 6 height 6
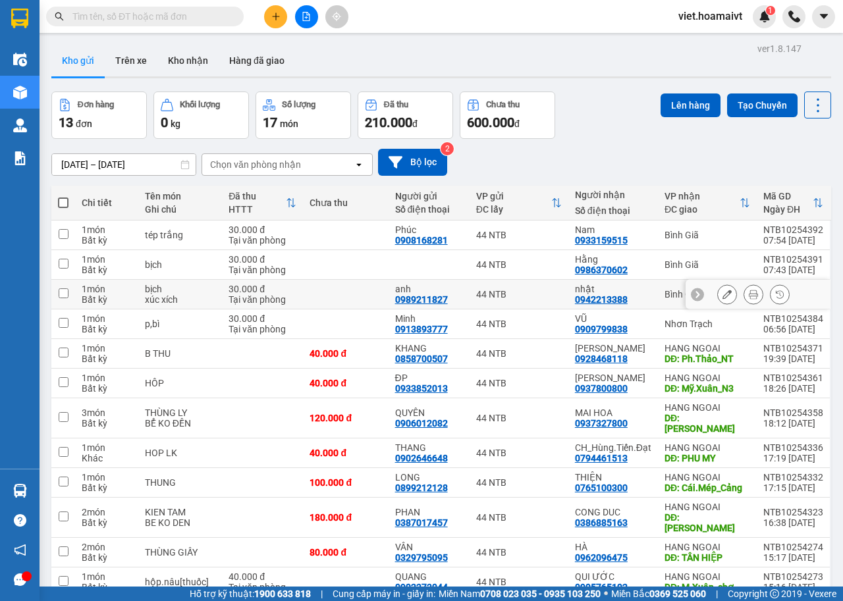
click at [720, 292] on button at bounding box center [726, 294] width 18 height 23
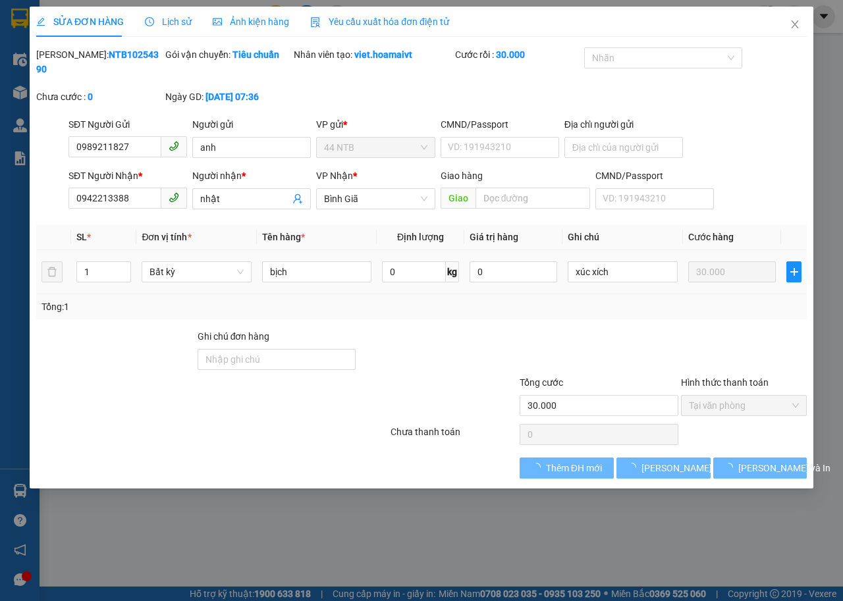
type input "0989211827"
type input "anh"
type input "0942213388"
type input "nhật"
type input "30.000"
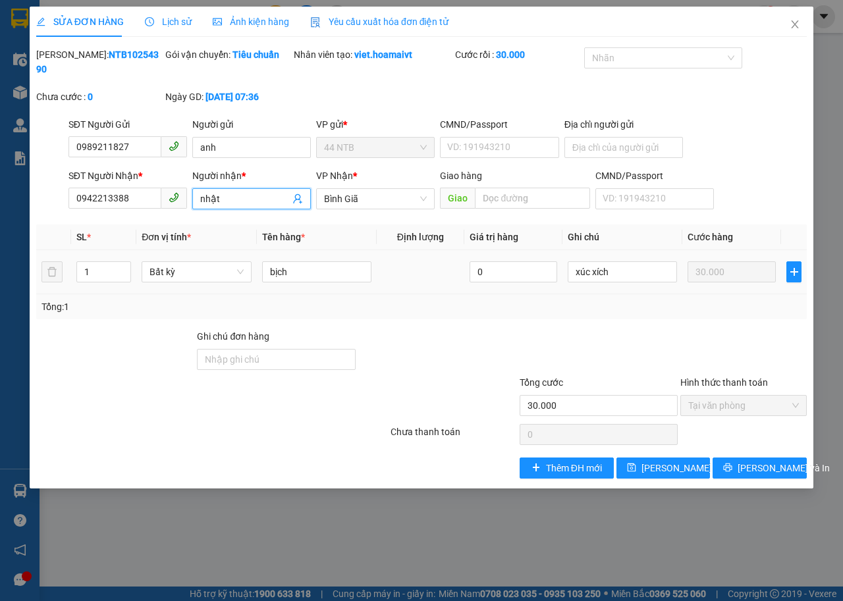
click at [204, 201] on input "nhật" at bounding box center [245, 199] width 90 height 14
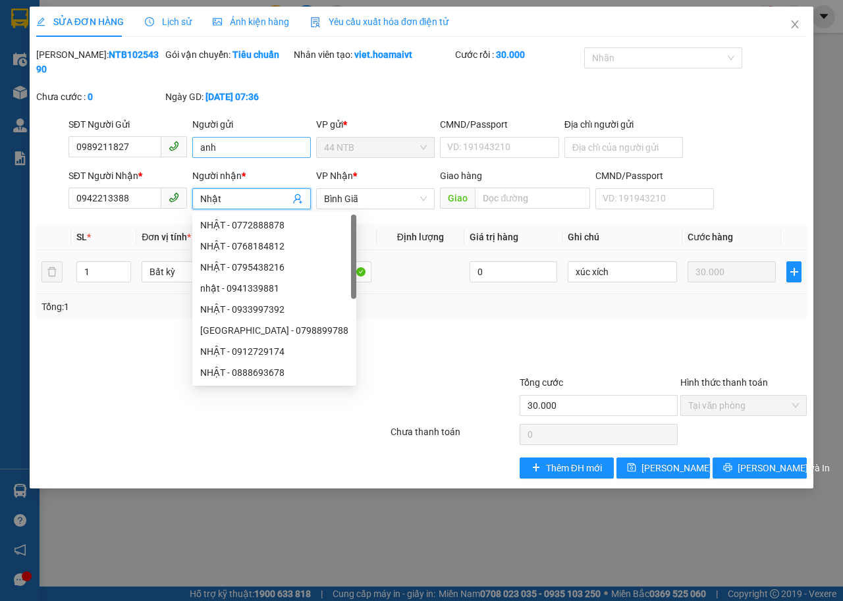
type input "Nhật"
click at [201, 153] on input "anh" at bounding box center [251, 147] width 118 height 21
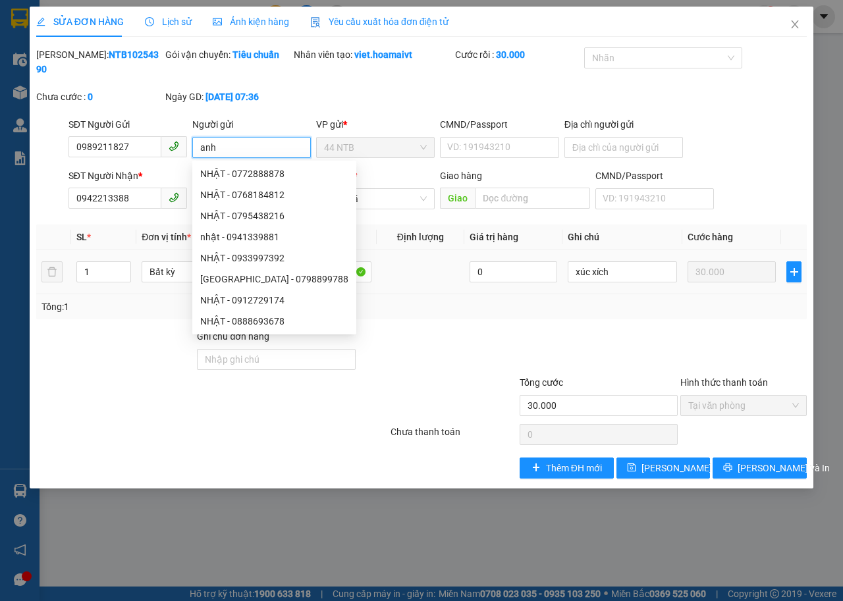
click at [203, 152] on input "anh" at bounding box center [251, 147] width 118 height 21
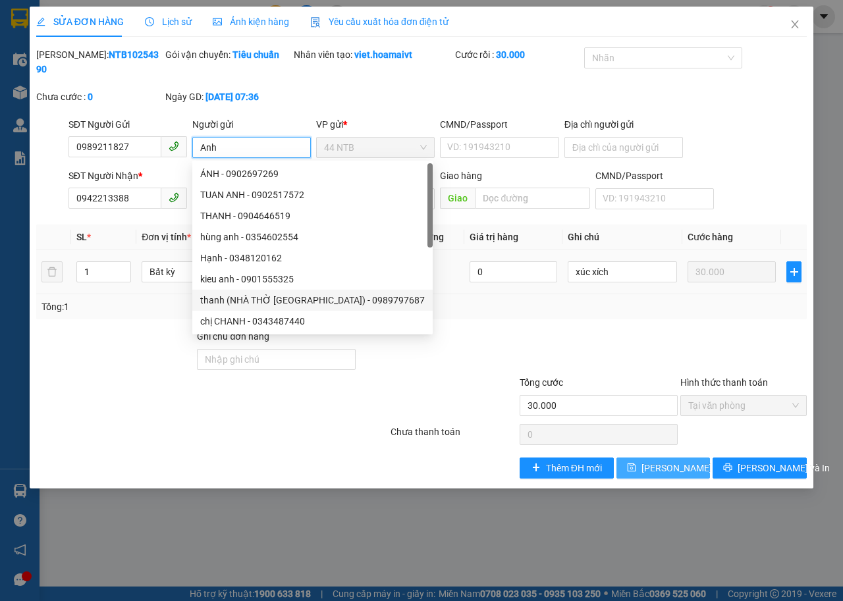
type input "Anh"
click at [665, 465] on span "Lưu thay đổi" at bounding box center [693, 468] width 105 height 14
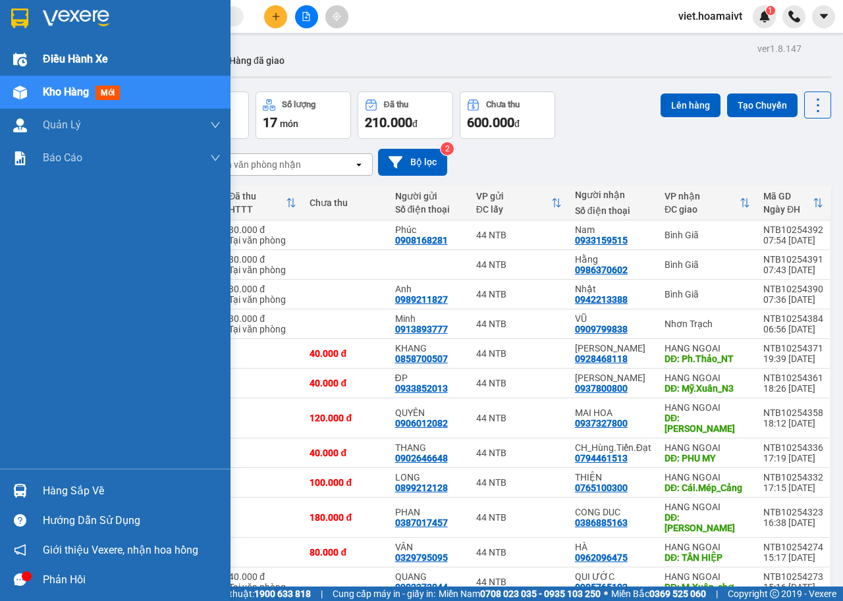
click at [83, 61] on span "Điều hành xe" at bounding box center [75, 59] width 65 height 16
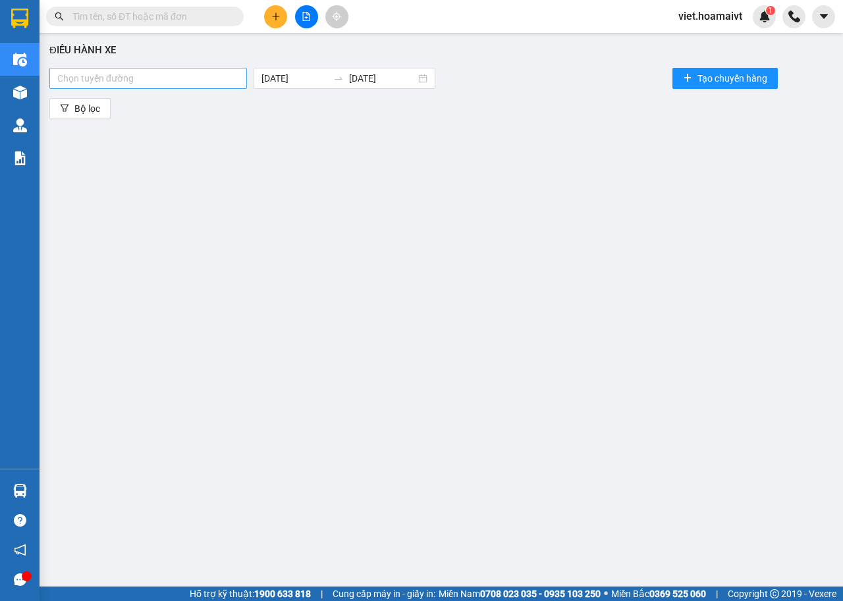
click at [201, 76] on div at bounding box center [148, 78] width 191 height 16
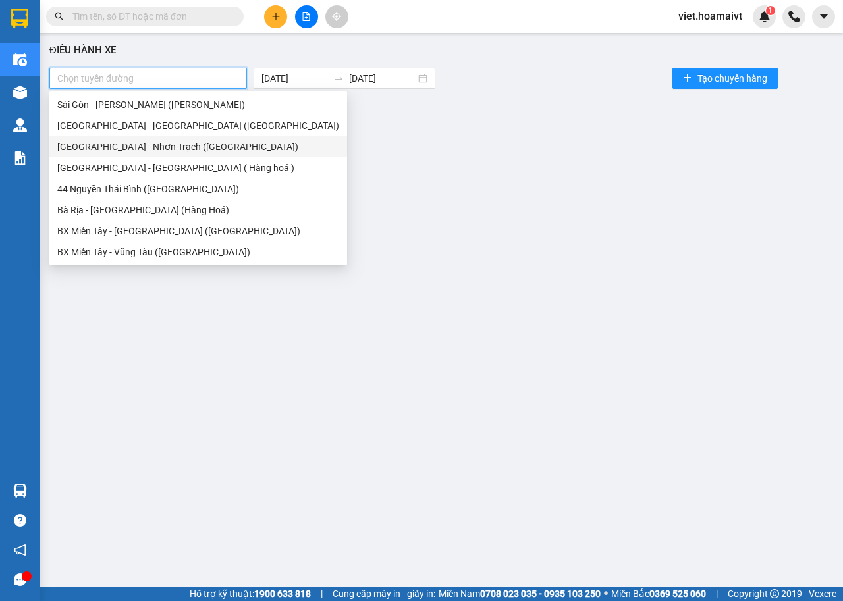
click at [163, 143] on div "[GEOGRAPHIC_DATA] - Nhơn Trạch ([GEOGRAPHIC_DATA])" at bounding box center [198, 147] width 282 height 14
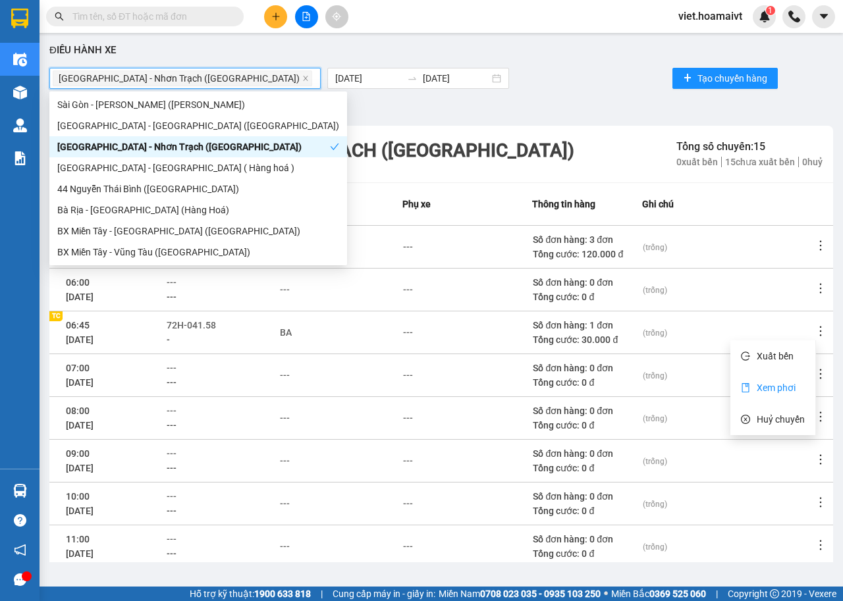
click at [775, 382] on span "Xem phơi" at bounding box center [775, 387] width 39 height 11
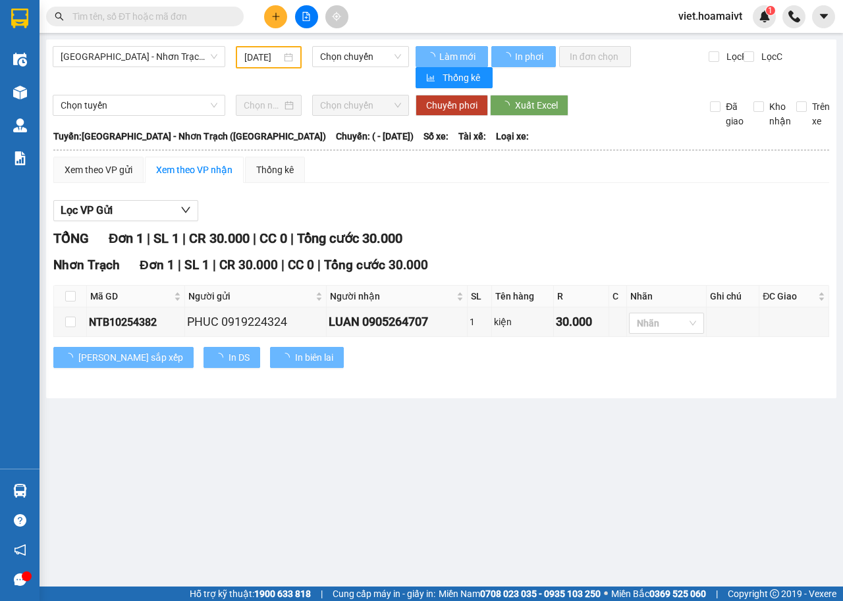
type input "[DATE]"
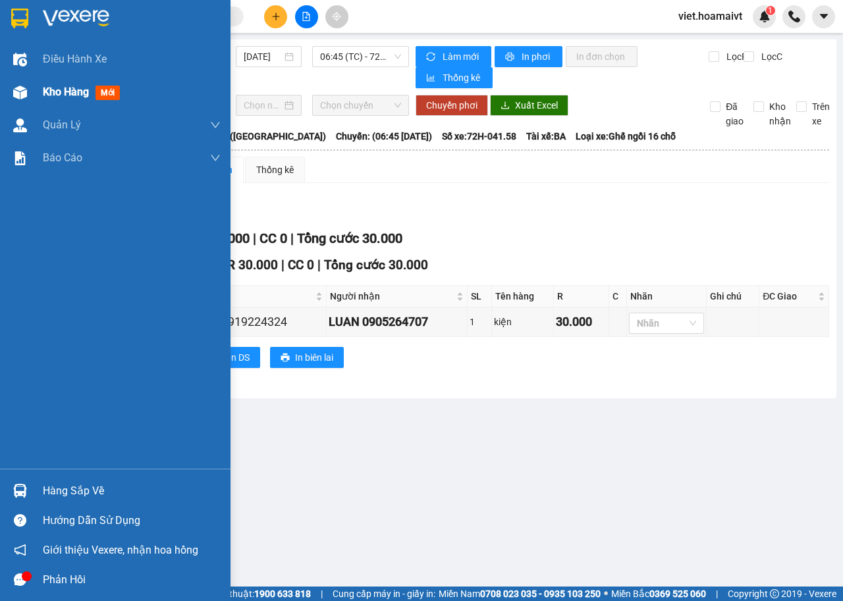
click at [65, 99] on div "Kho hàng mới" at bounding box center [84, 92] width 82 height 16
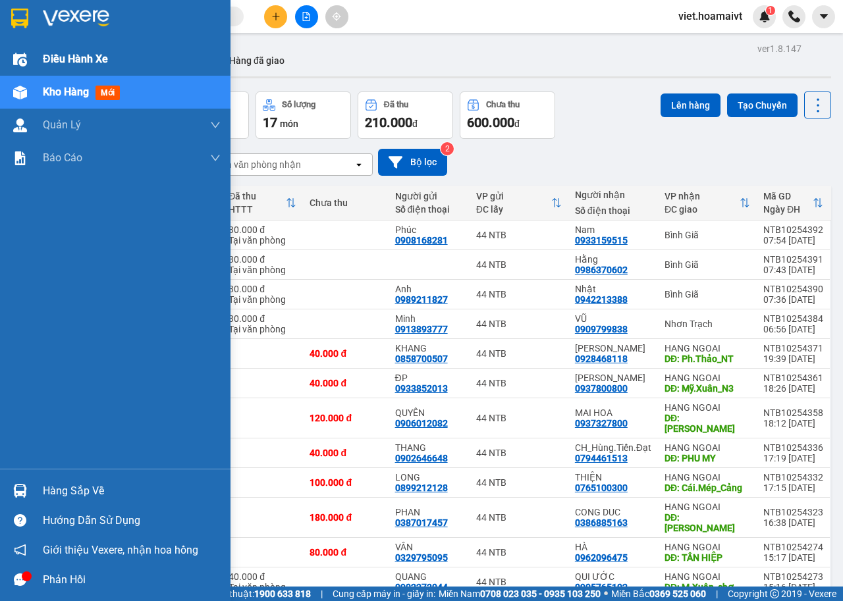
click at [131, 59] on div "Điều hành xe" at bounding box center [132, 59] width 178 height 33
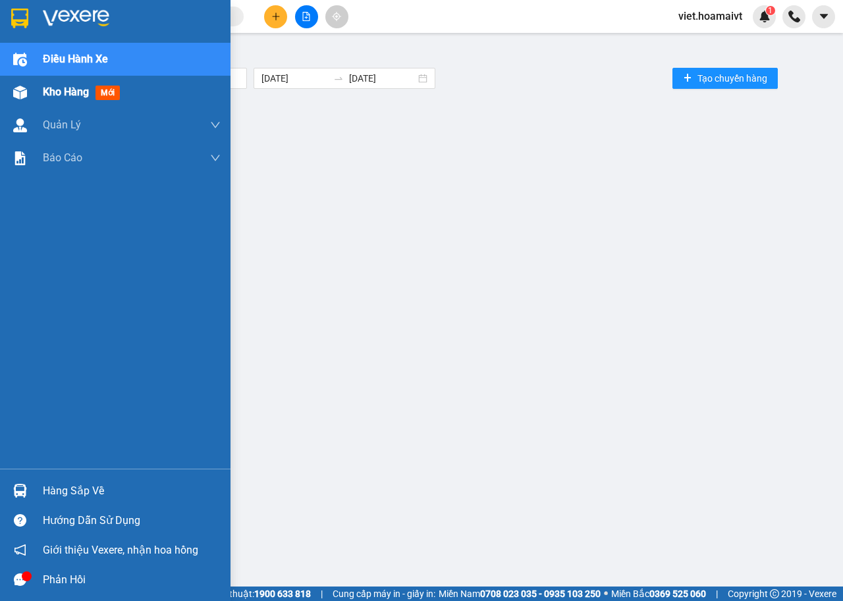
click at [66, 98] on span "Kho hàng" at bounding box center [66, 92] width 46 height 13
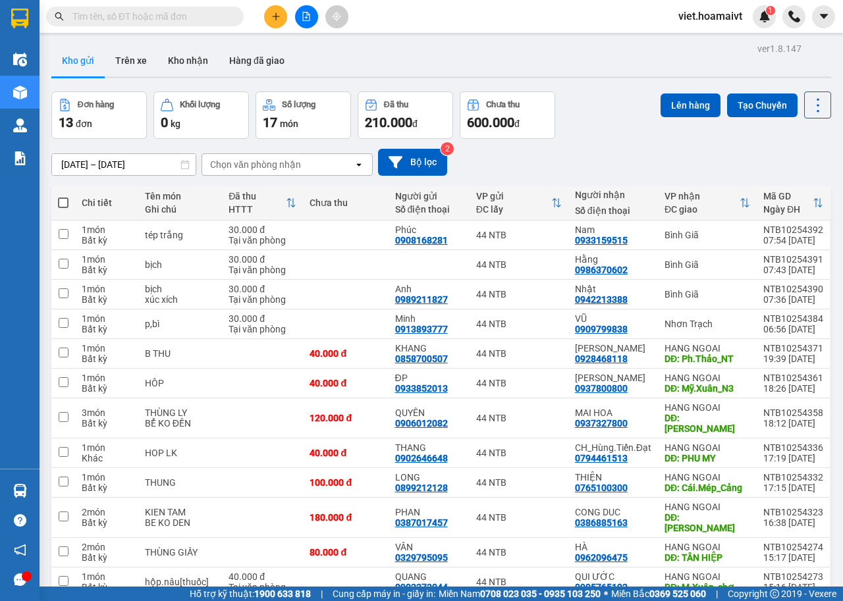
click at [300, 157] on div "Chọn văn phòng nhận" at bounding box center [277, 164] width 151 height 21
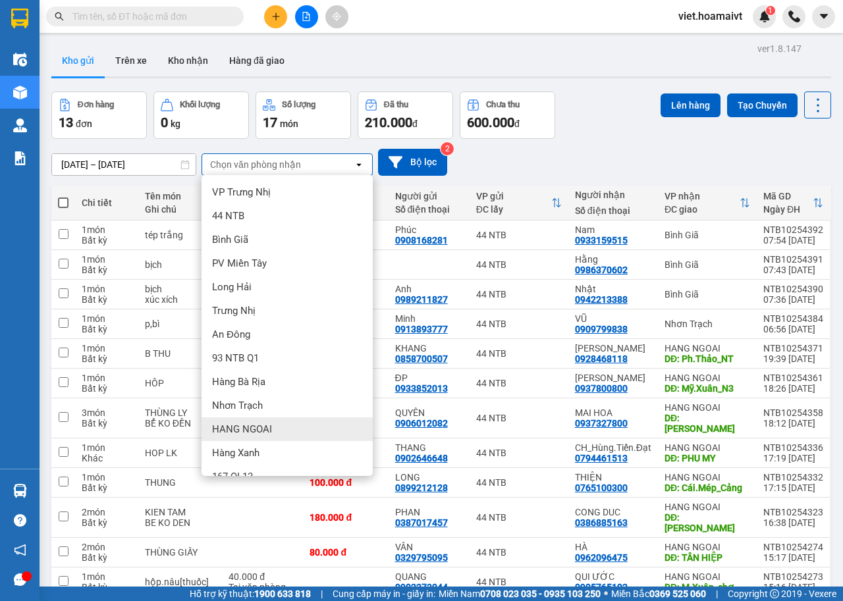
click at [295, 428] on div "HANG NGOAI" at bounding box center [286, 429] width 171 height 24
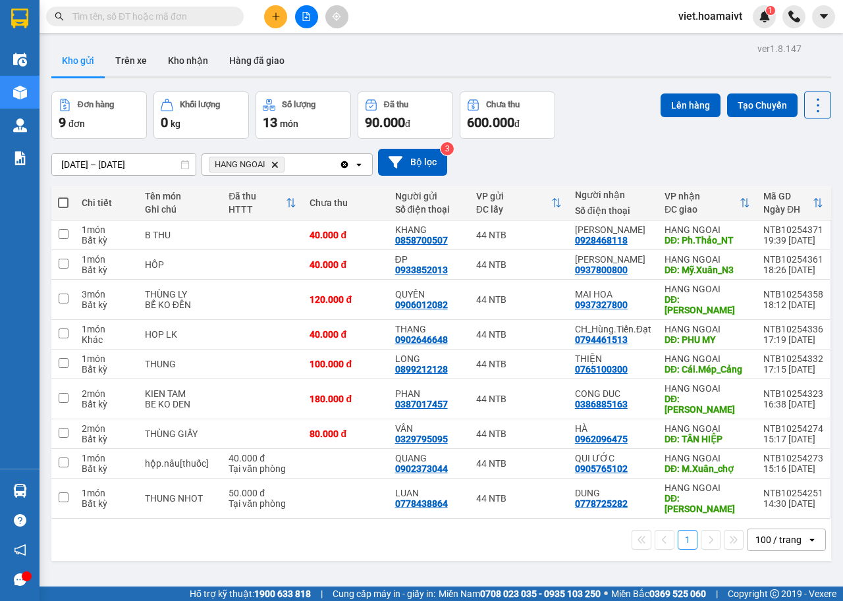
click at [275, 165] on icon "HANG NGOAI, close by backspace" at bounding box center [275, 164] width 6 height 6
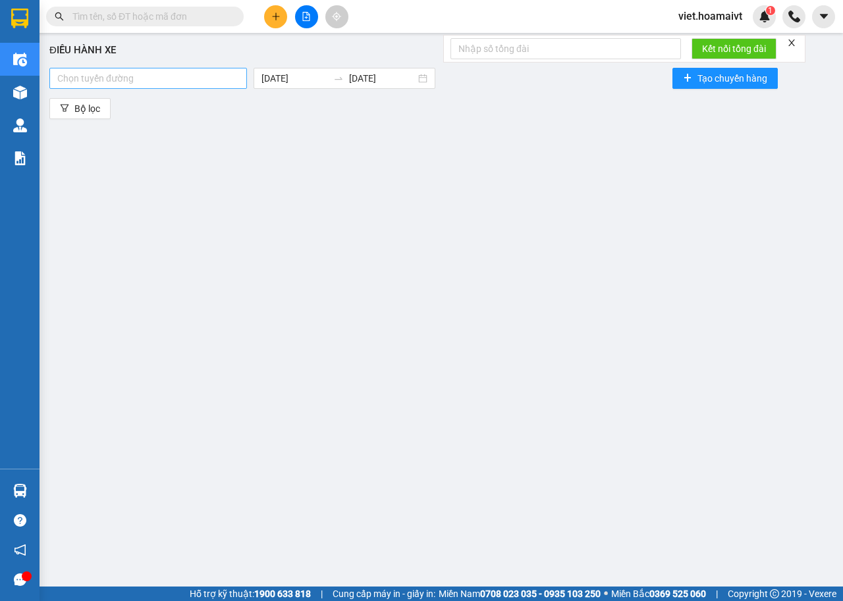
click at [144, 76] on div at bounding box center [148, 78] width 191 height 16
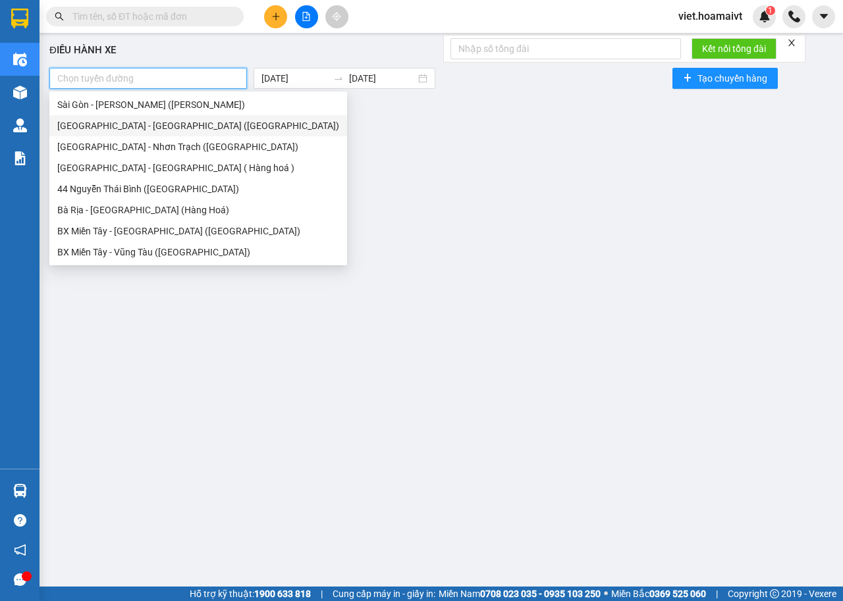
click at [142, 115] on div "[GEOGRAPHIC_DATA] - [GEOGRAPHIC_DATA] ([GEOGRAPHIC_DATA])" at bounding box center [198, 125] width 298 height 21
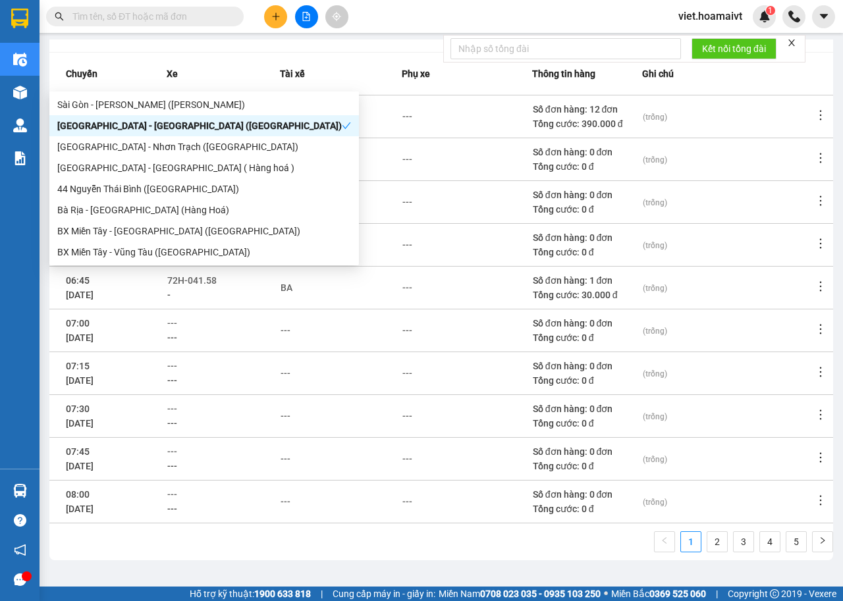
scroll to position [132, 0]
click at [192, 103] on div "Sài Gòn - [PERSON_NAME] ([PERSON_NAME])" at bounding box center [204, 104] width 294 height 14
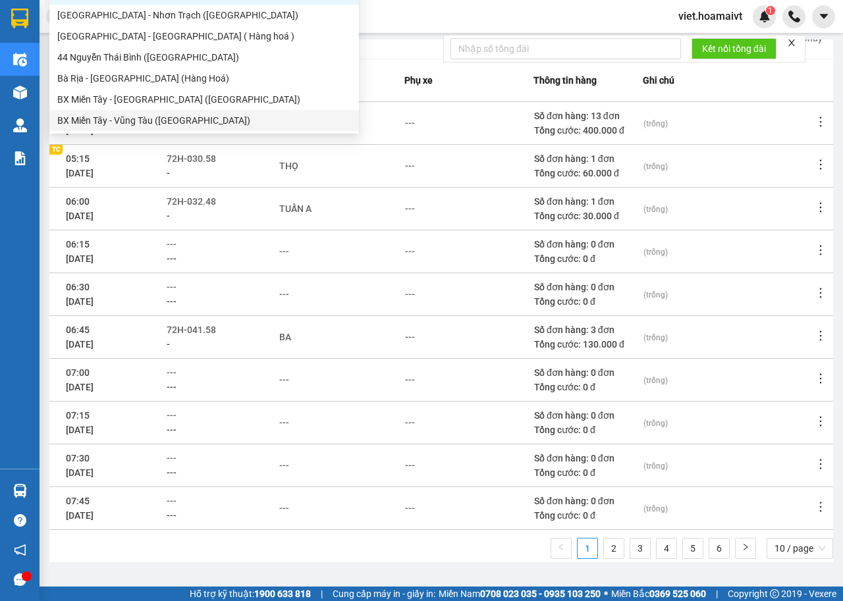
scroll to position [723, 0]
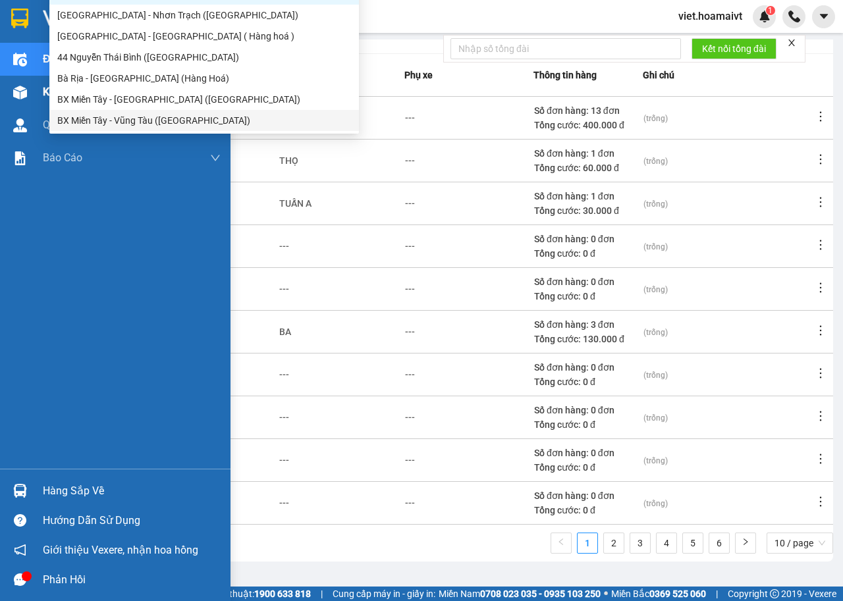
click at [34, 94] on div "Kho hàng mới" at bounding box center [115, 92] width 230 height 33
